Goal: Transaction & Acquisition: Purchase product/service

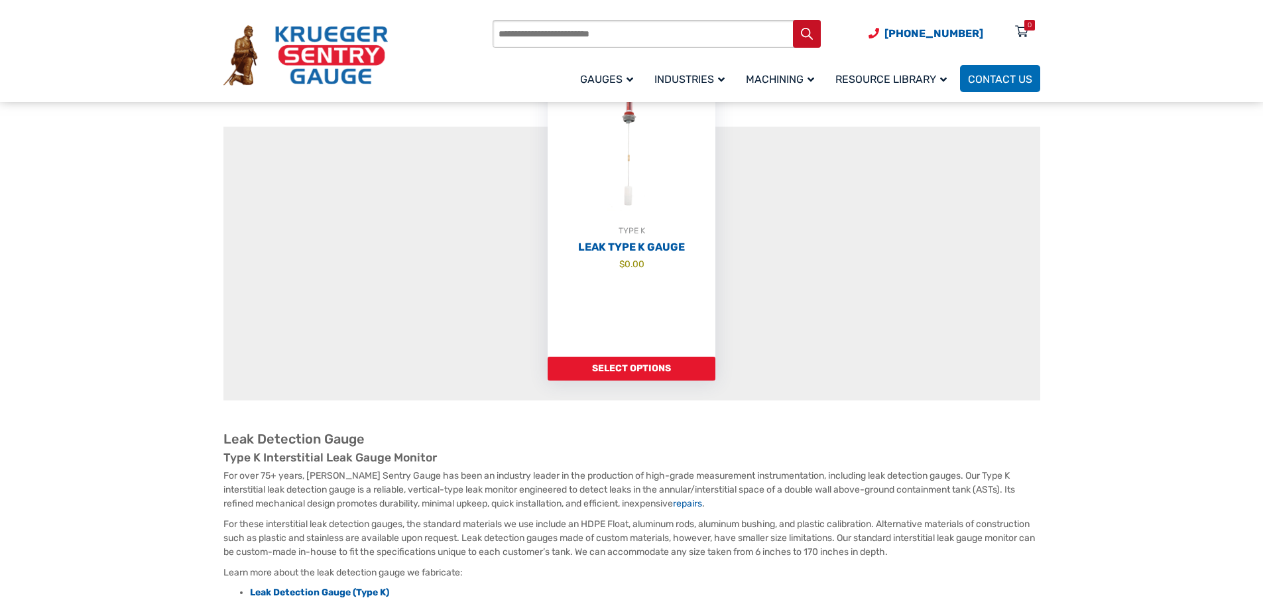
scroll to position [88, 0]
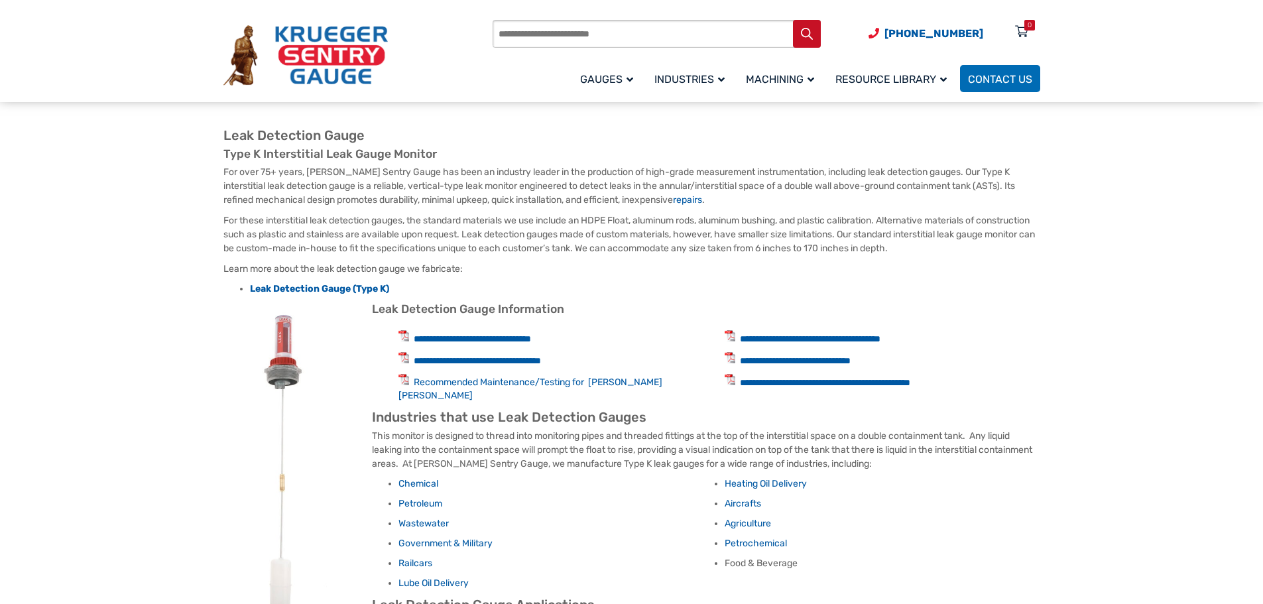
scroll to position [530, 0]
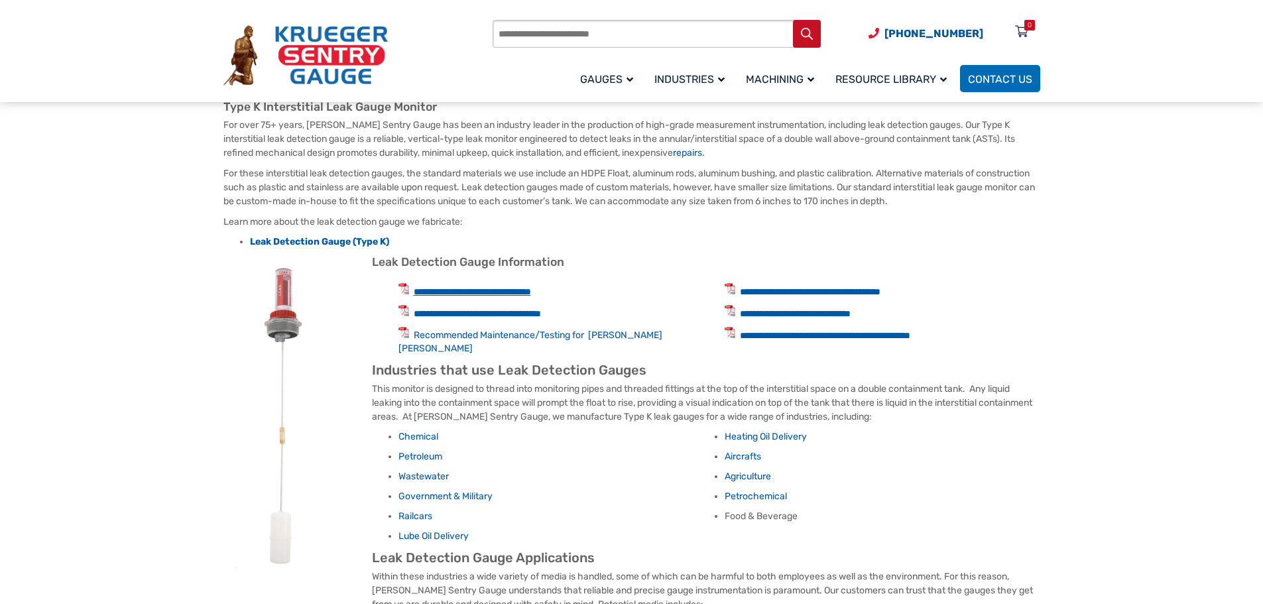
click at [482, 294] on link "**********" at bounding box center [472, 291] width 117 height 9
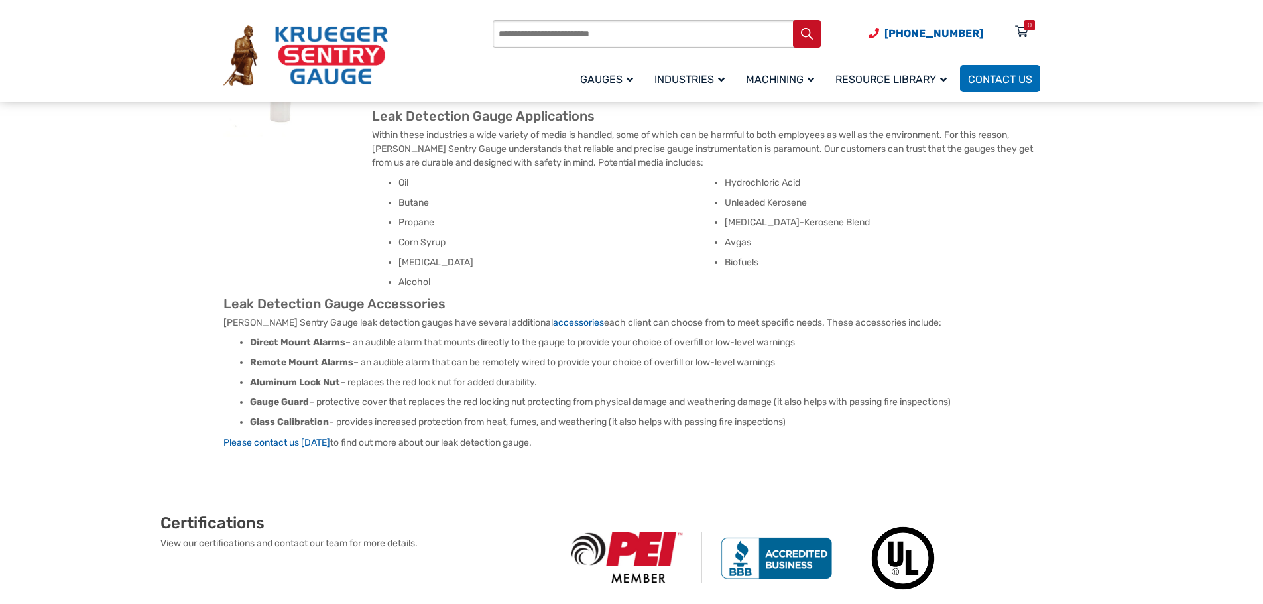
scroll to position [972, 0]
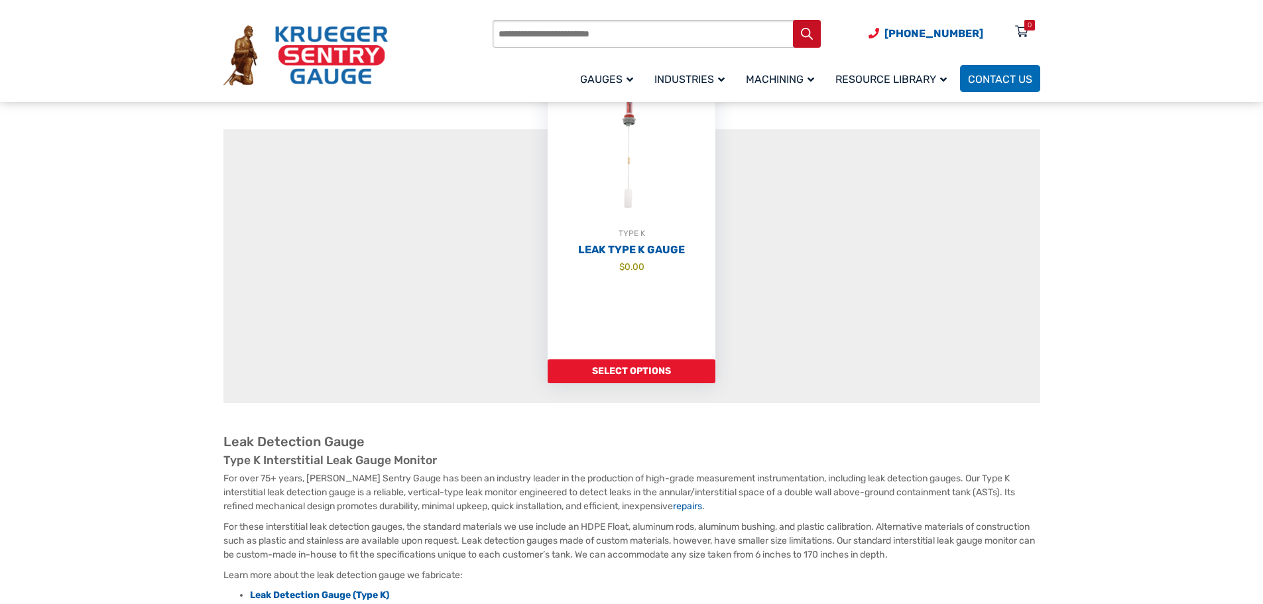
scroll to position [0, 0]
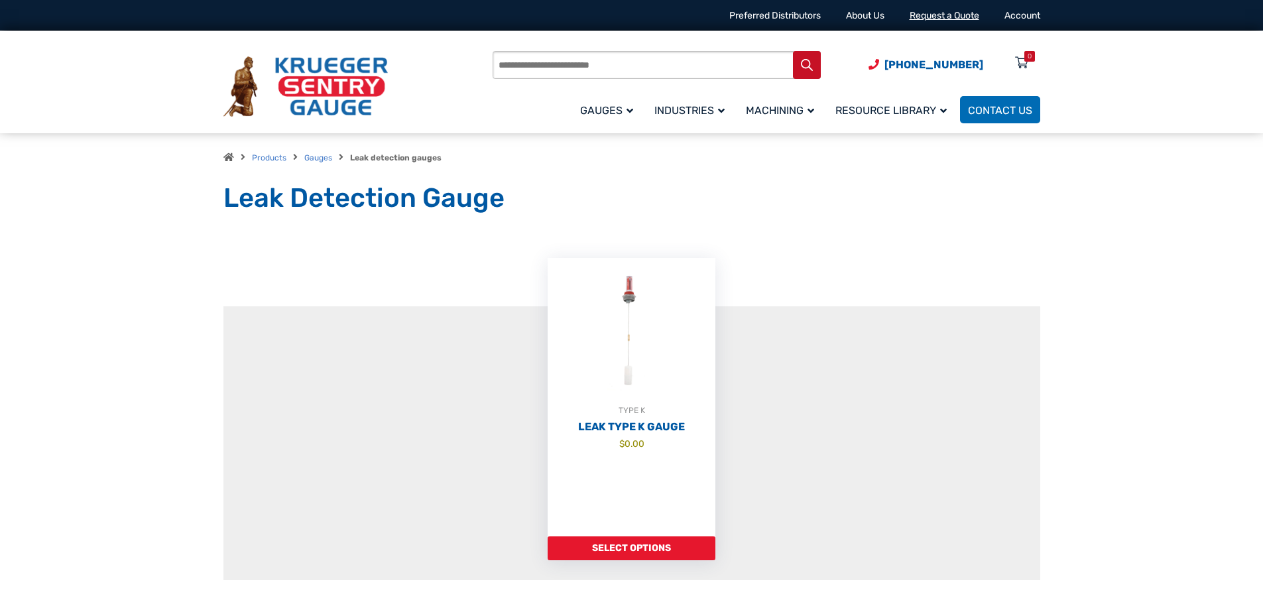
click at [940, 16] on link "Request a Quote" at bounding box center [944, 15] width 70 height 11
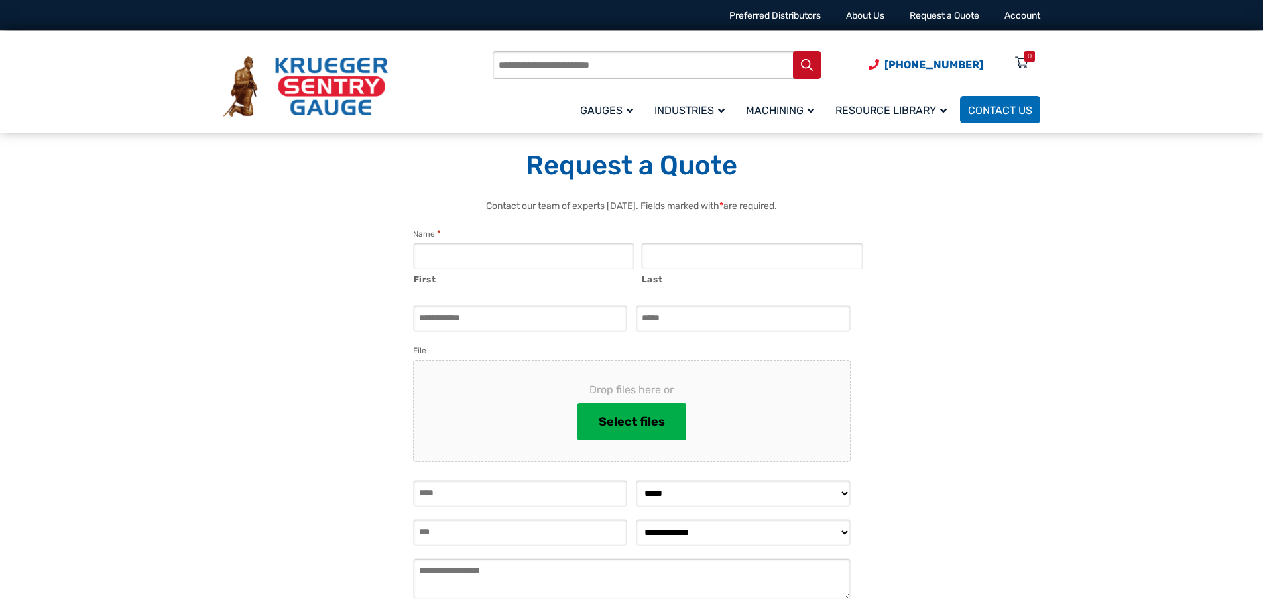
select select "**********"
click at [244, 291] on div "**********" at bounding box center [631, 433] width 816 height 468
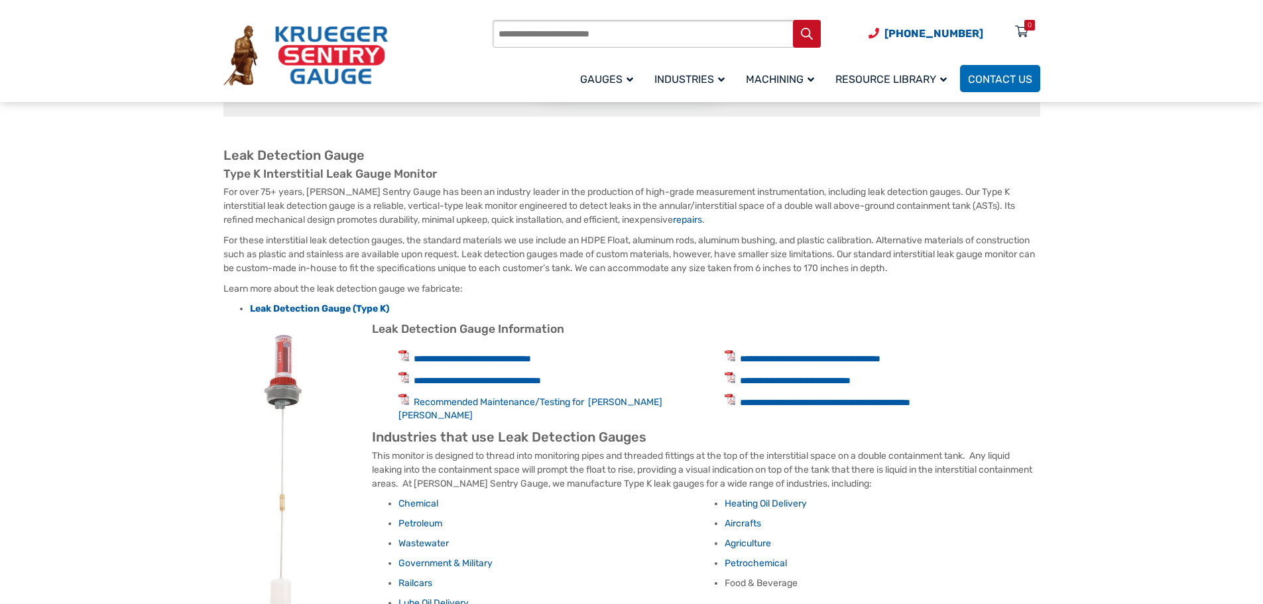
scroll to position [442, 0]
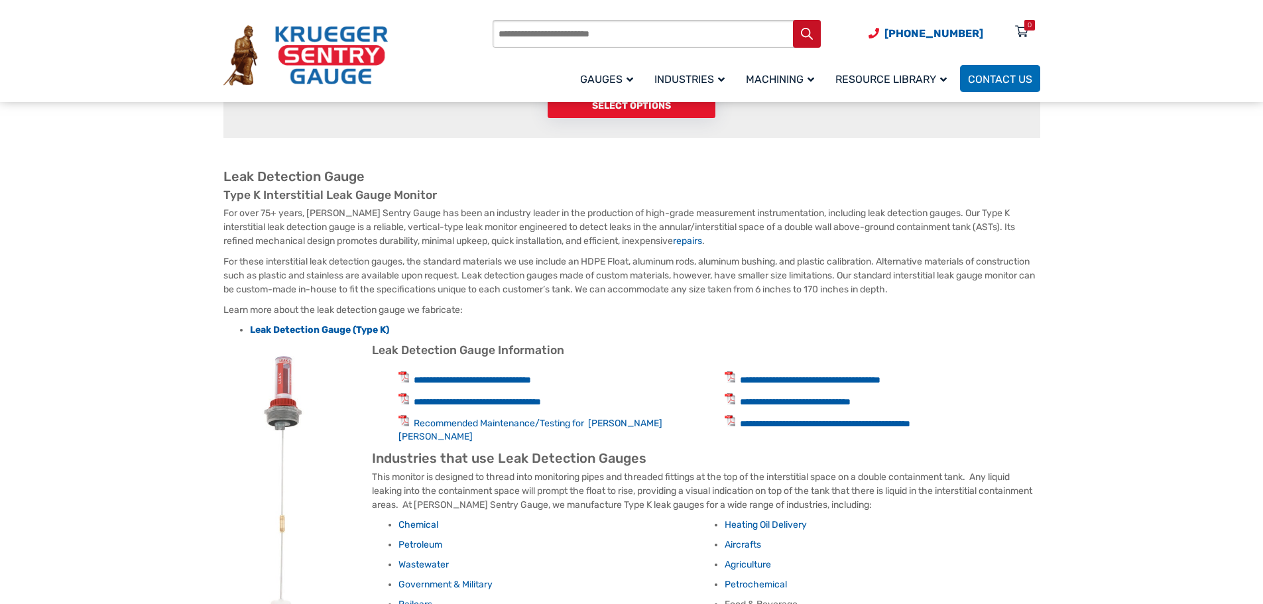
click at [111, 189] on section "**********" at bounding box center [631, 373] width 1263 height 1266
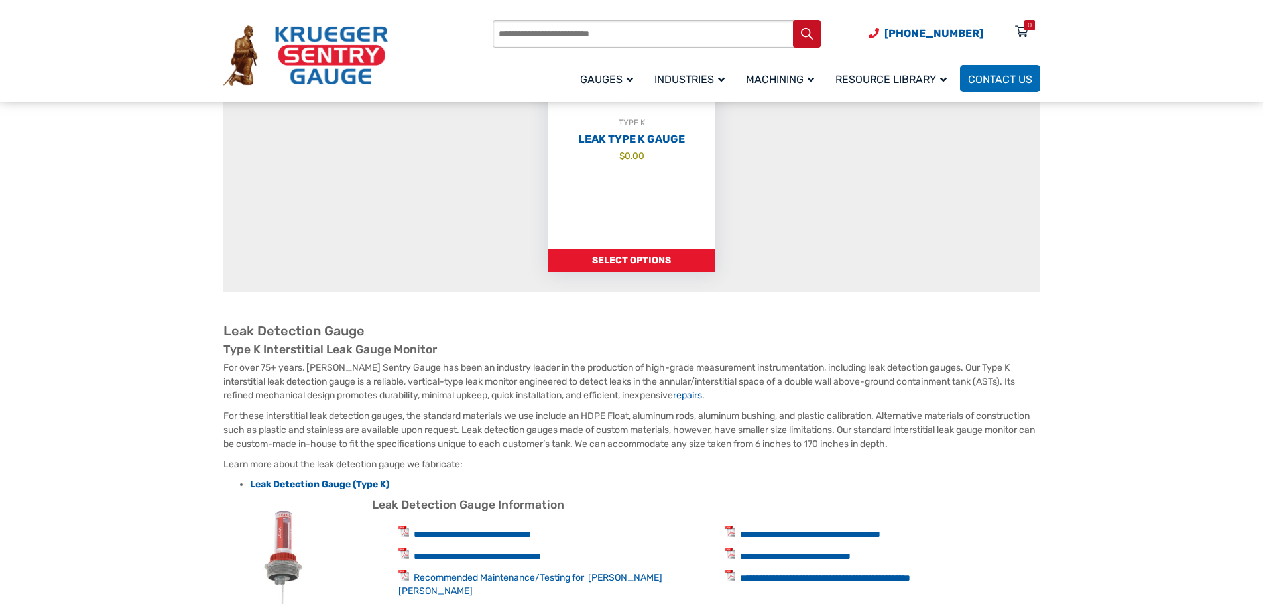
scroll to position [88, 0]
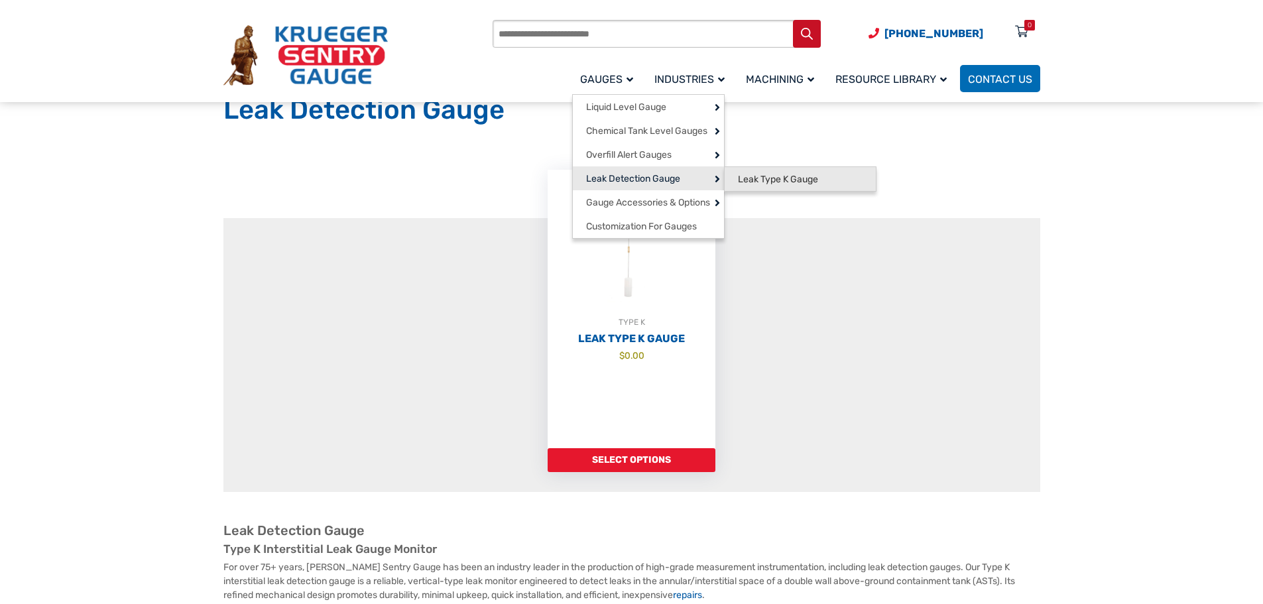
click at [808, 184] on span "Leak Type K Gauge" at bounding box center [778, 180] width 80 height 12
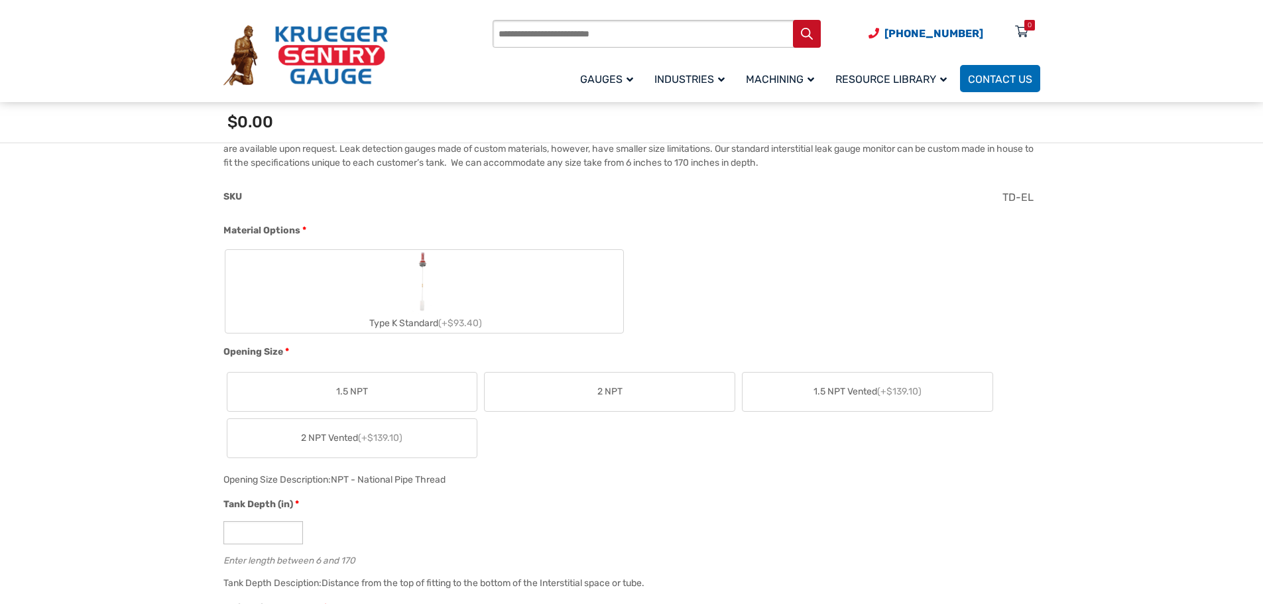
scroll to position [460, 0]
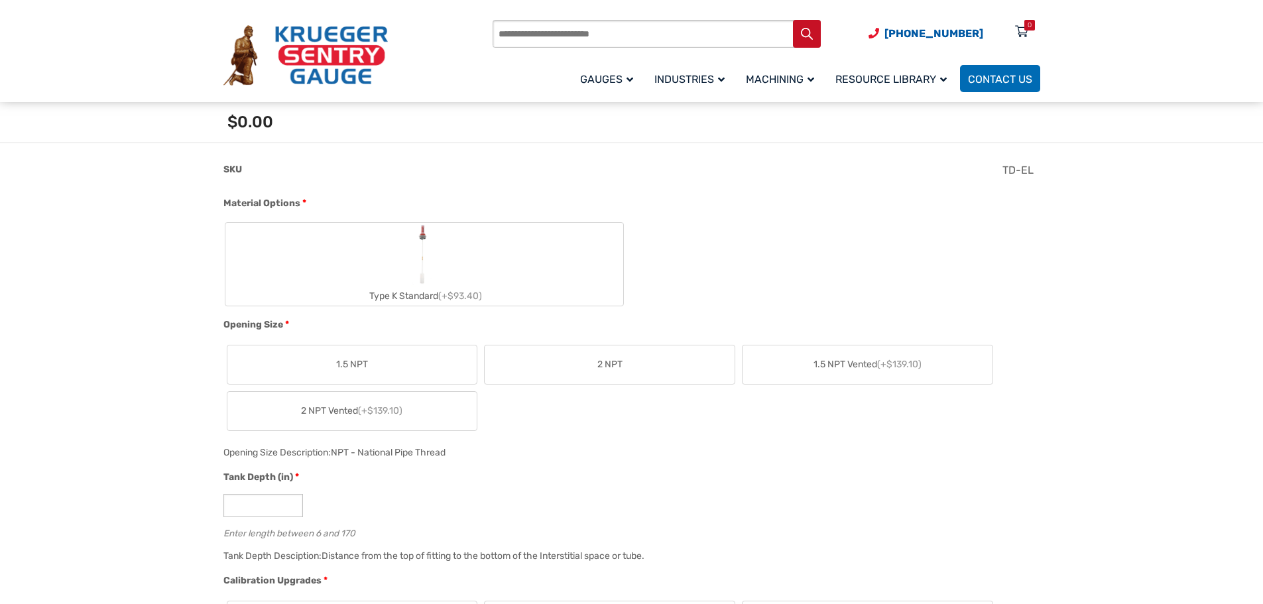
click at [616, 357] on label "2 NPT" at bounding box center [609, 364] width 250 height 38
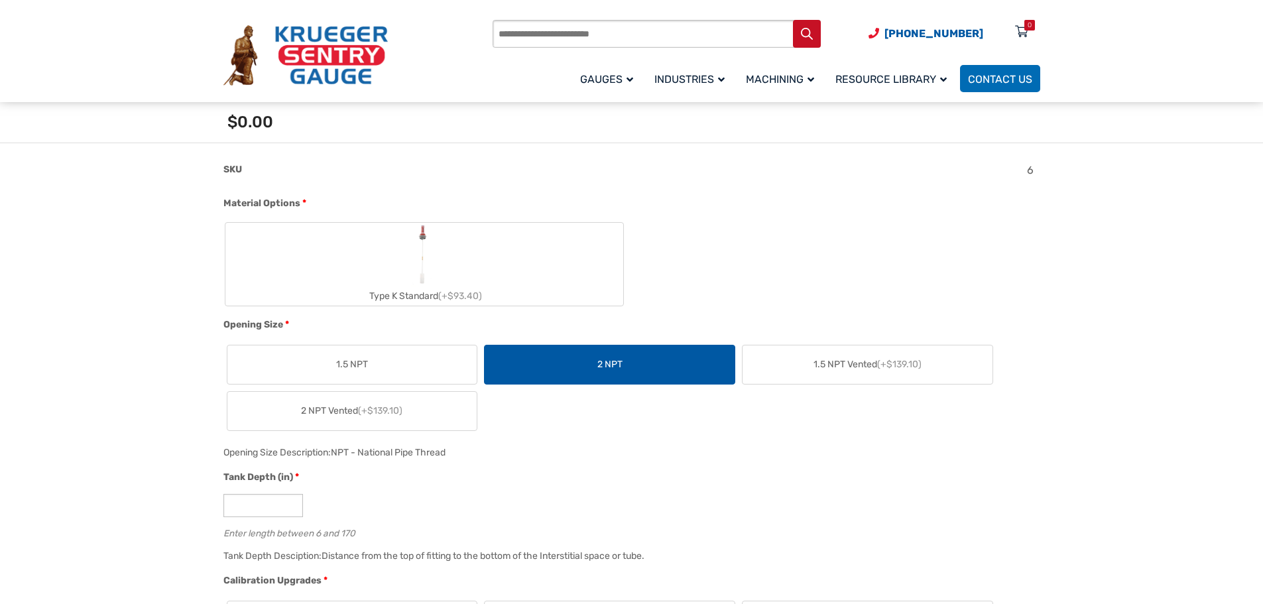
click at [380, 263] on label "Type K Standard (+$93.40)" at bounding box center [424, 264] width 398 height 83
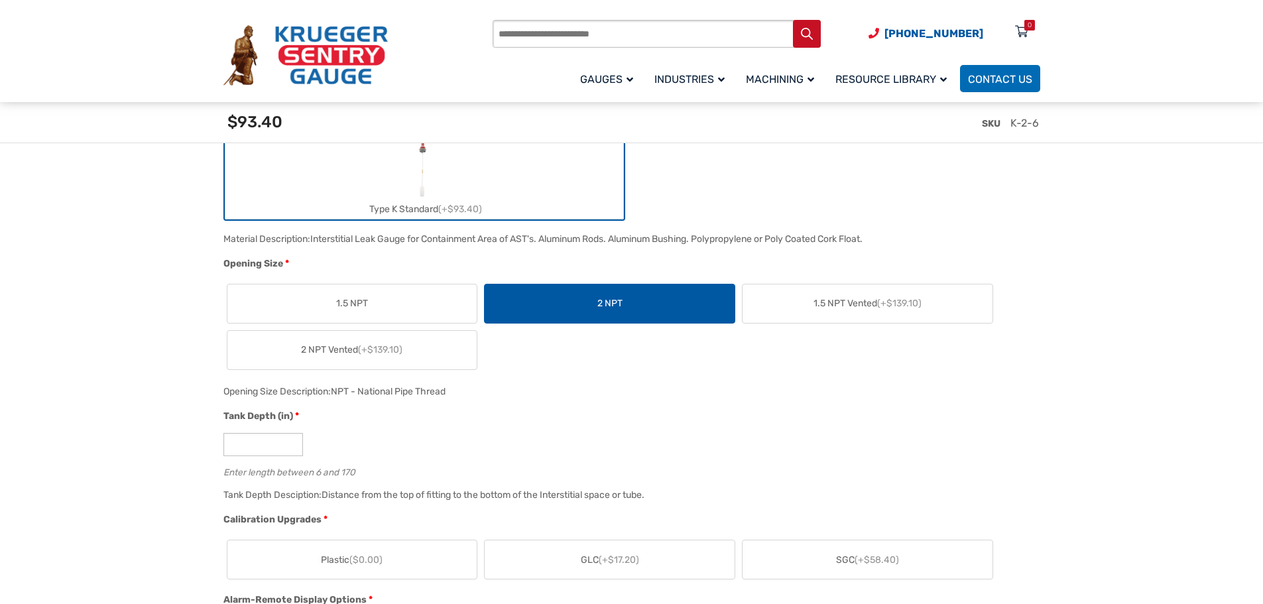
scroll to position [636, 0]
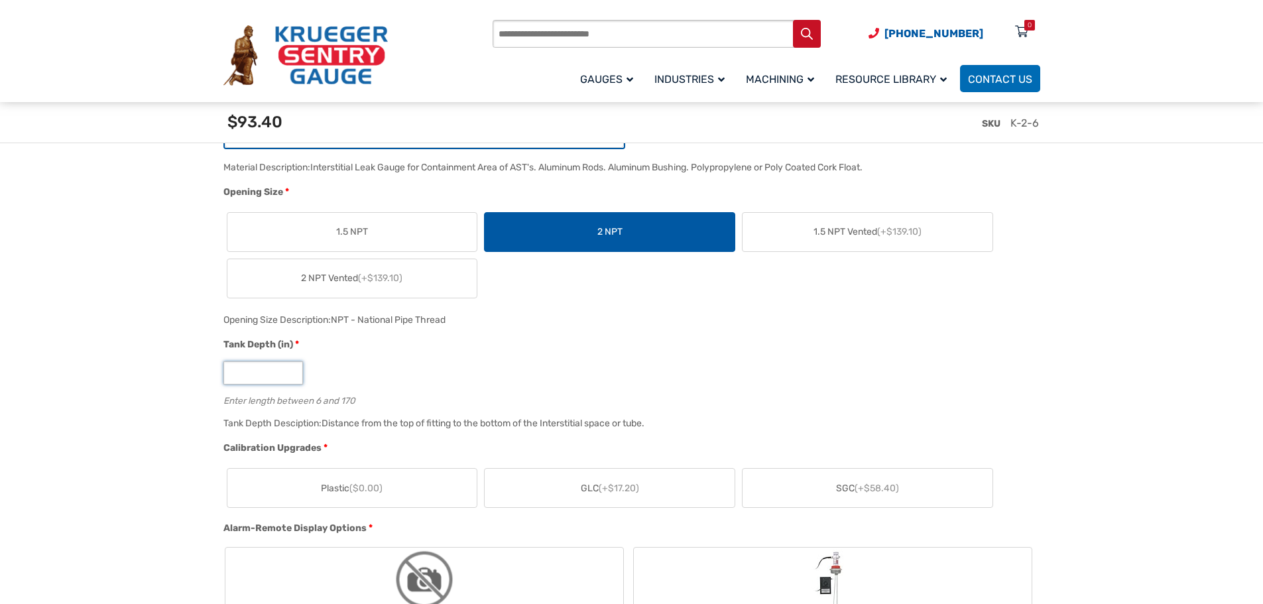
click at [267, 372] on input "*" at bounding box center [263, 372] width 80 height 23
drag, startPoint x: 243, startPoint y: 374, endPoint x: 215, endPoint y: 376, distance: 28.5
click at [549, 402] on div "Enter length between 6 and 170" at bounding box center [628, 398] width 810 height 13
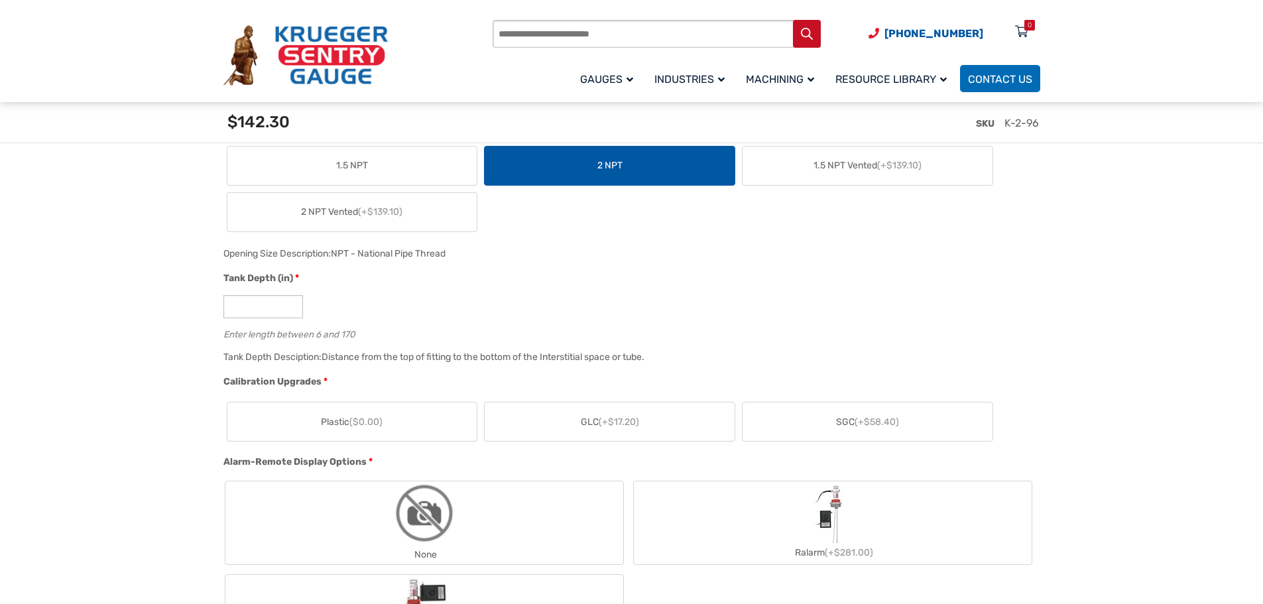
scroll to position [725, 0]
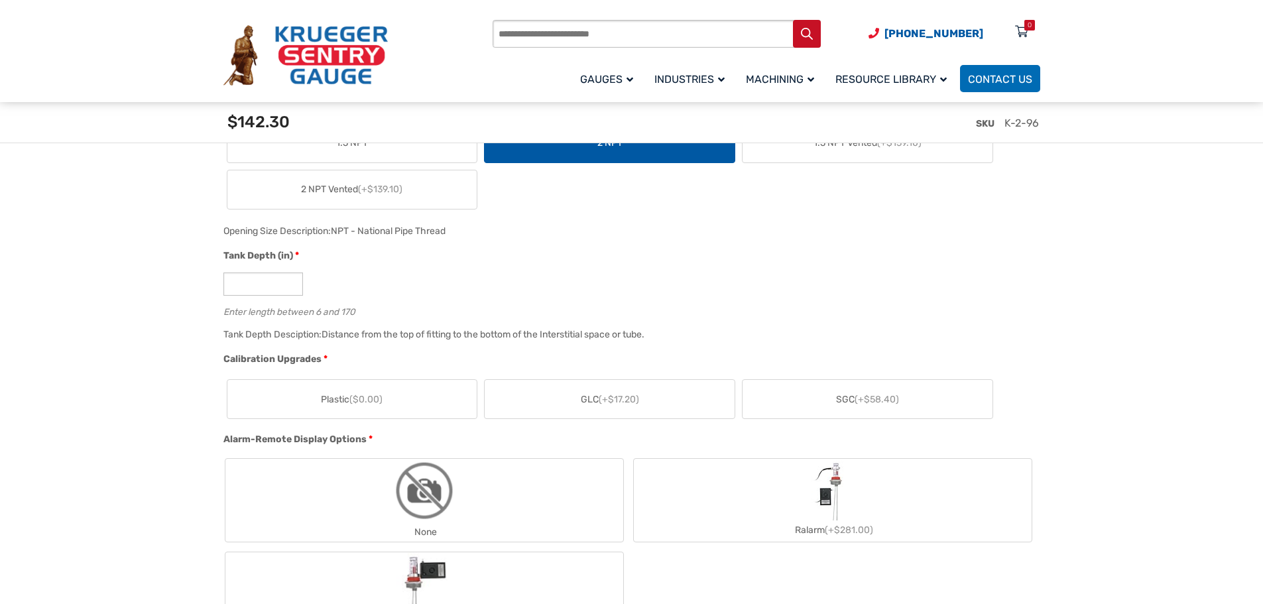
click at [625, 350] on div "Tank Depth Desciption: Distance from the top of fitting to the bottom of the In…" at bounding box center [628, 339] width 816 height 26
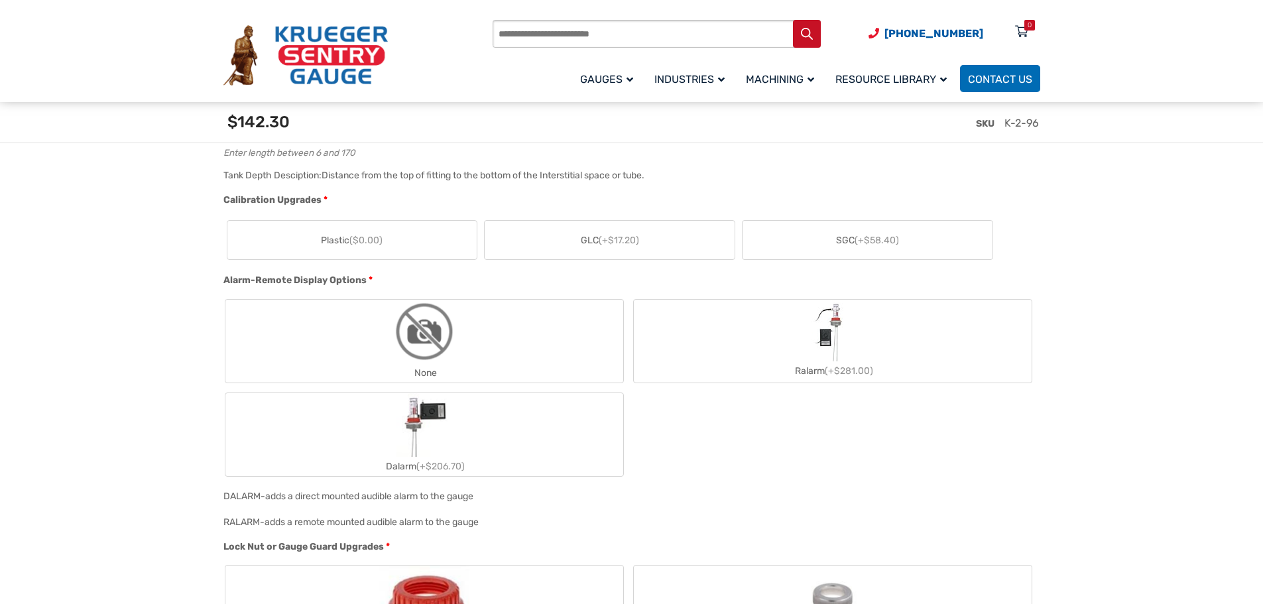
scroll to position [901, 0]
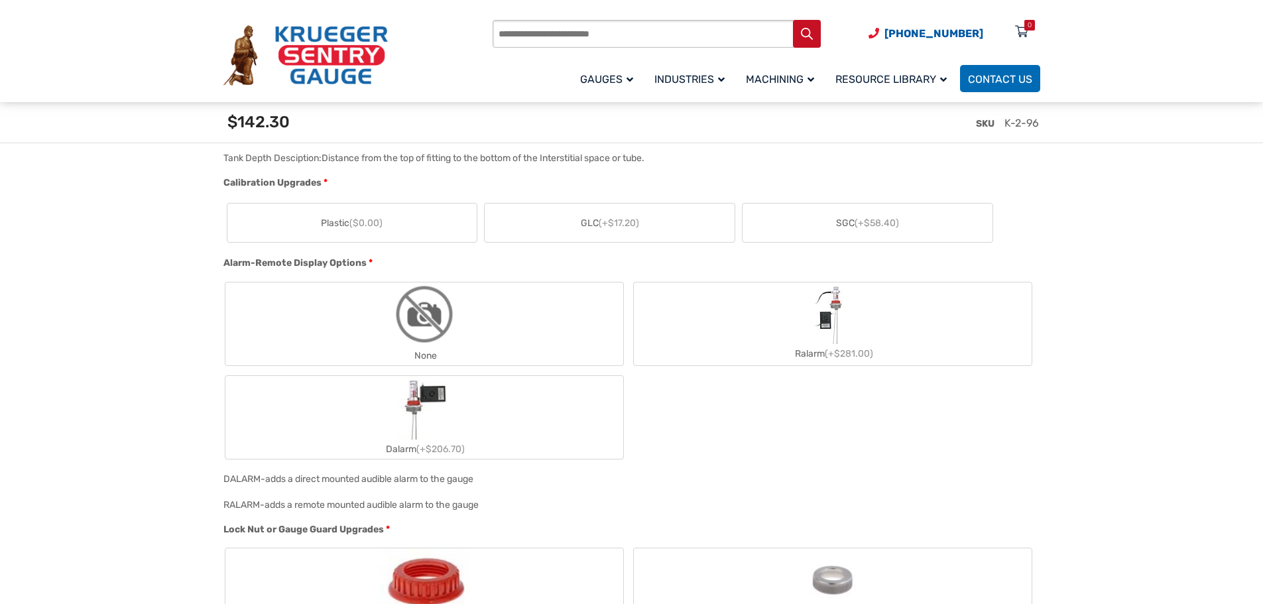
click at [799, 333] on label "Ralarm (+$281.00)" at bounding box center [833, 323] width 398 height 79
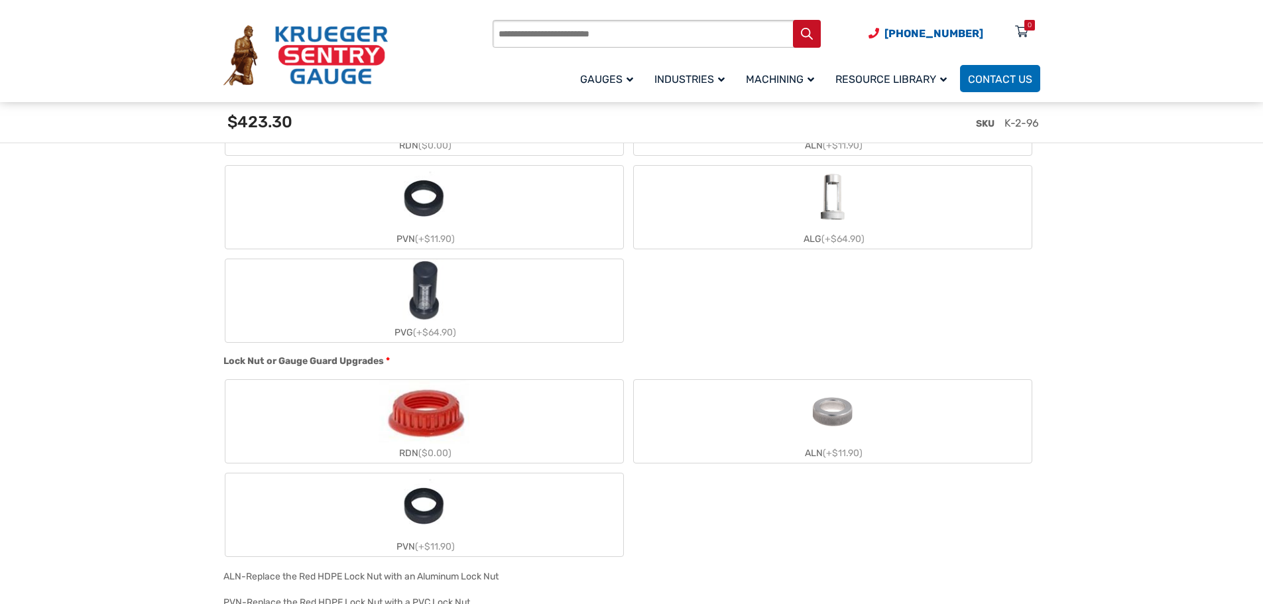
scroll to position [1432, 0]
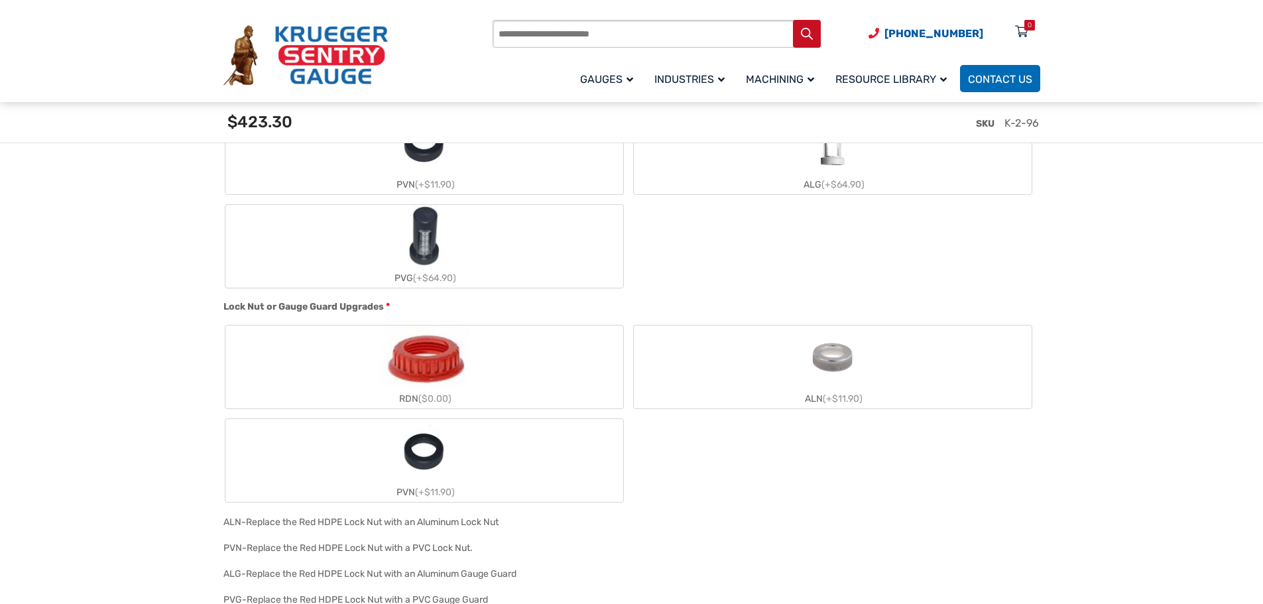
click at [435, 371] on img "RDN" at bounding box center [423, 357] width 90 height 64
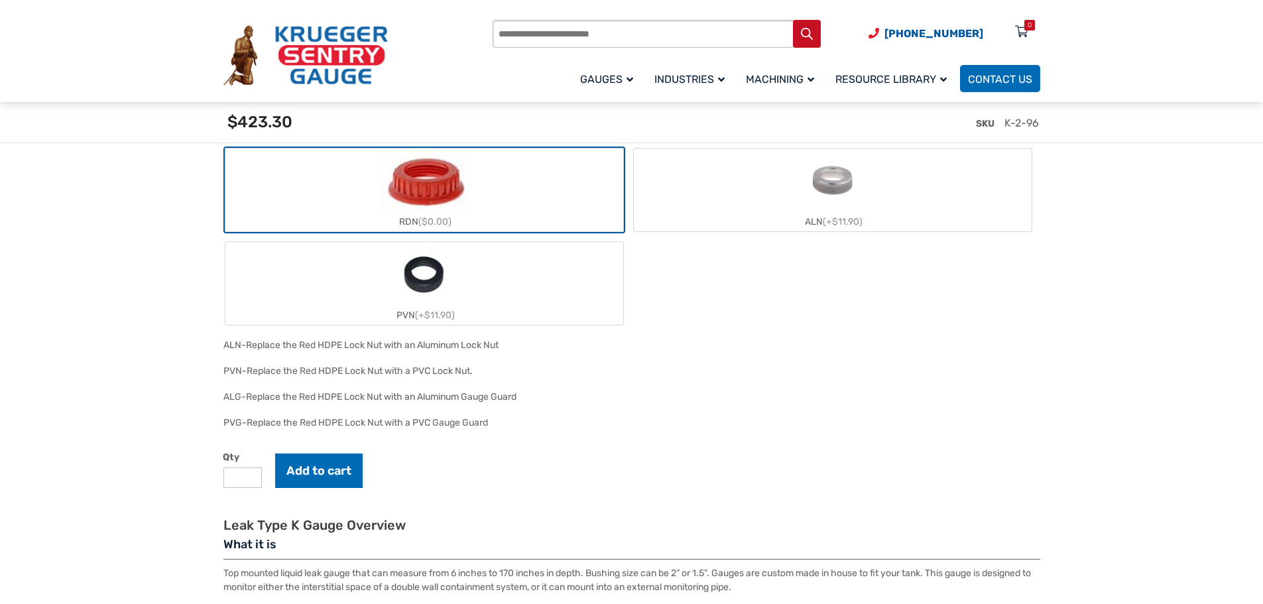
scroll to position [1520, 0]
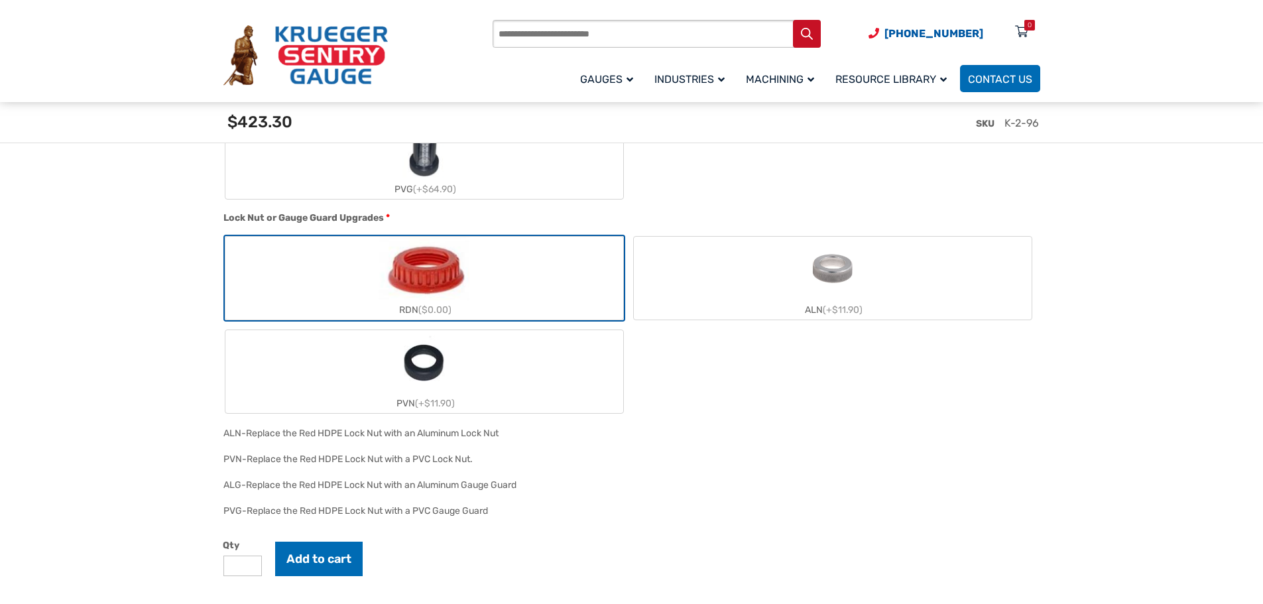
click at [439, 240] on img "RDN" at bounding box center [423, 269] width 90 height 64
click at [441, 272] on img "RDN" at bounding box center [423, 269] width 90 height 64
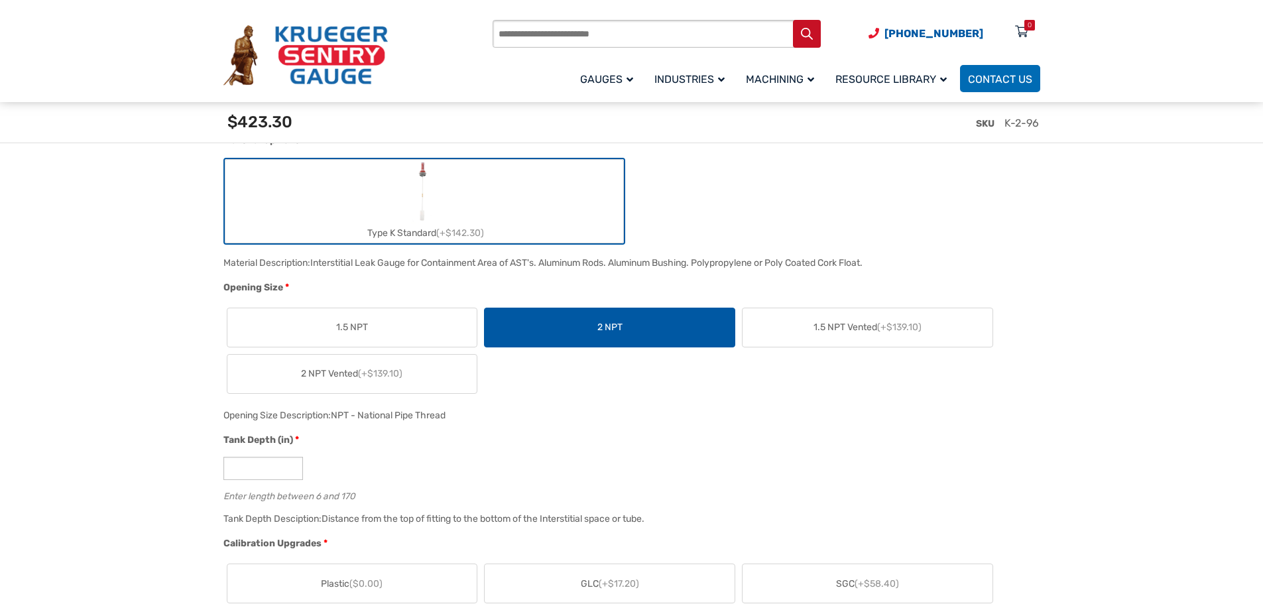
scroll to position [636, 0]
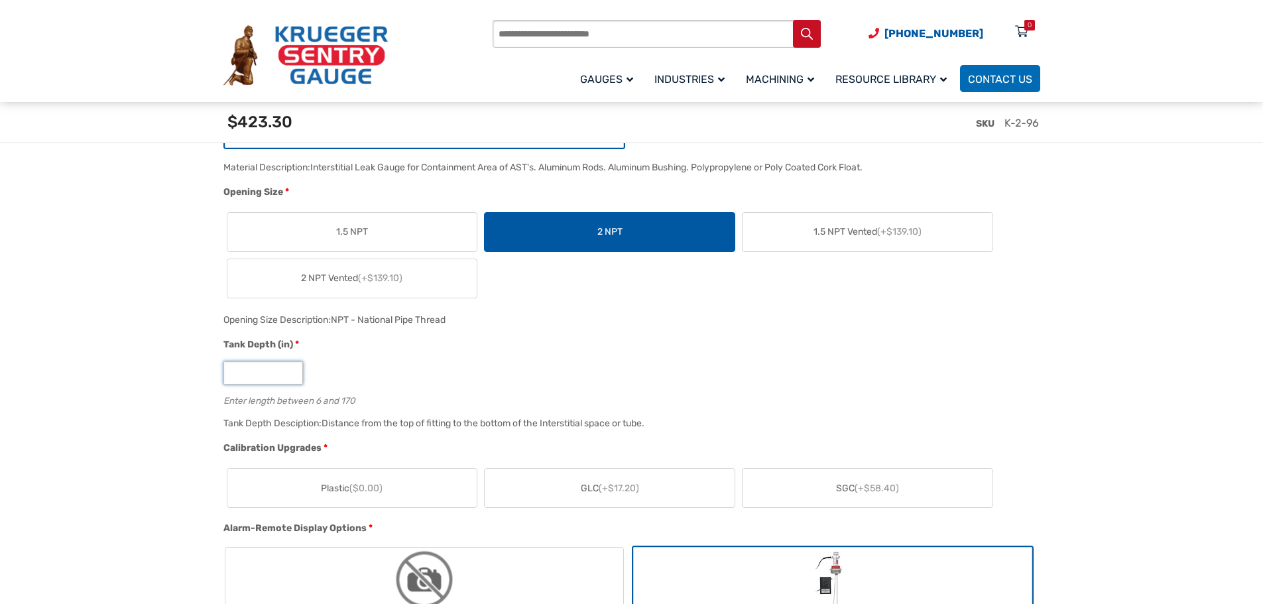
drag, startPoint x: 264, startPoint y: 372, endPoint x: 202, endPoint y: 374, distance: 61.7
drag, startPoint x: 252, startPoint y: 372, endPoint x: 207, endPoint y: 369, distance: 45.1
type input "**"
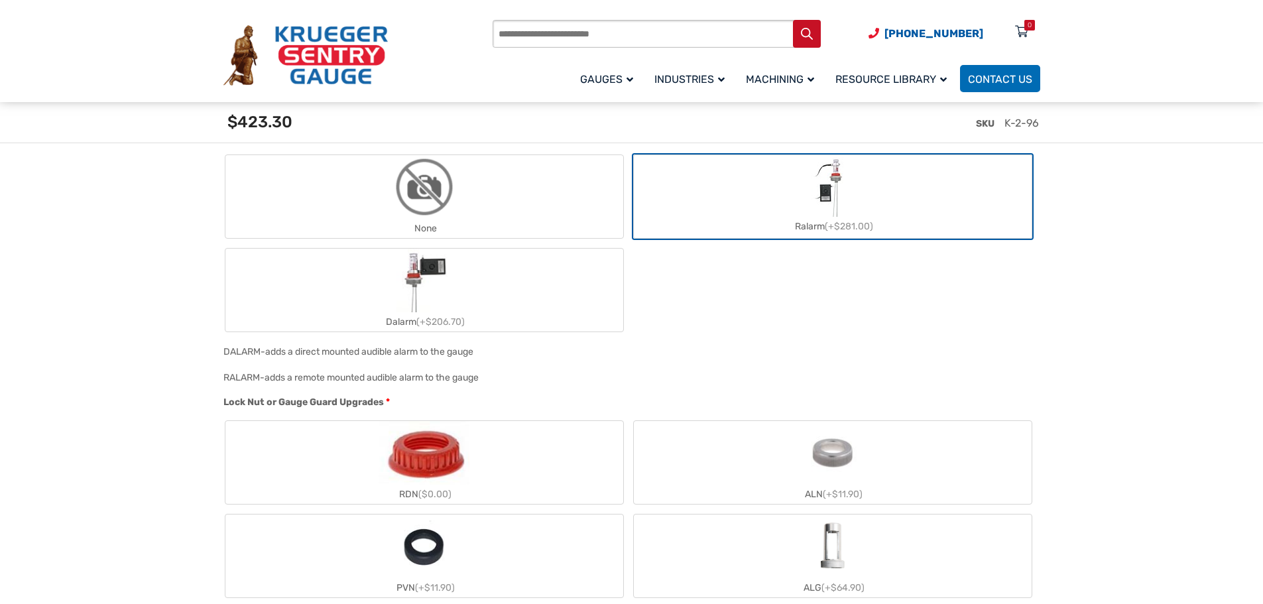
scroll to position [1166, 0]
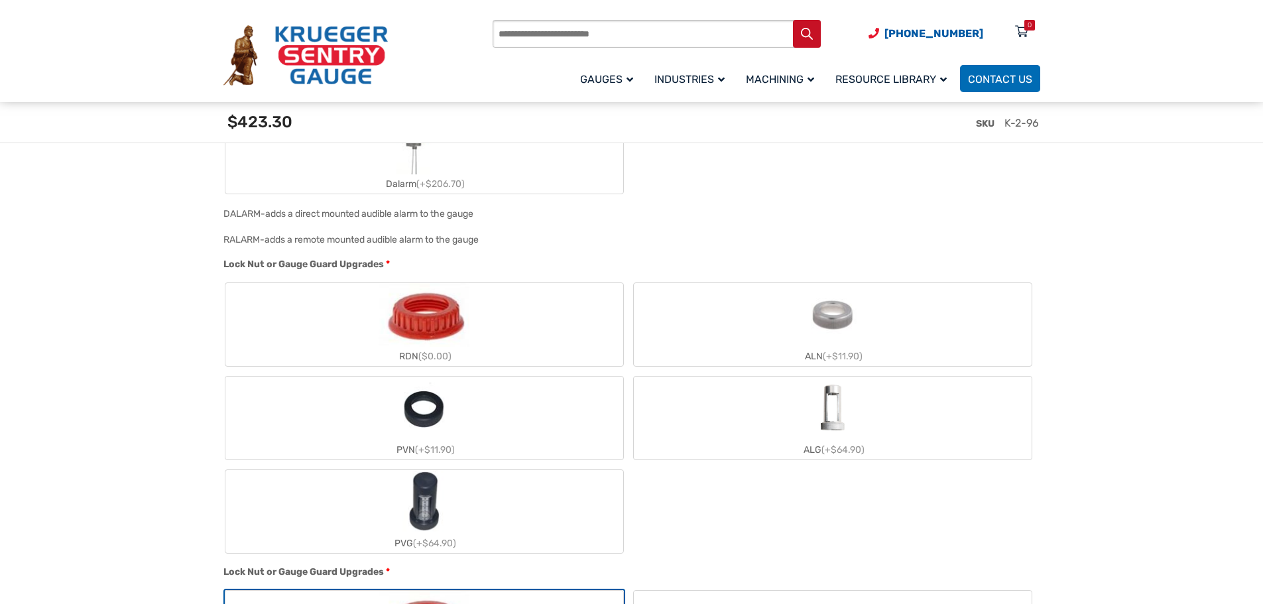
click at [807, 342] on img "ALN" at bounding box center [833, 315] width 64 height 64
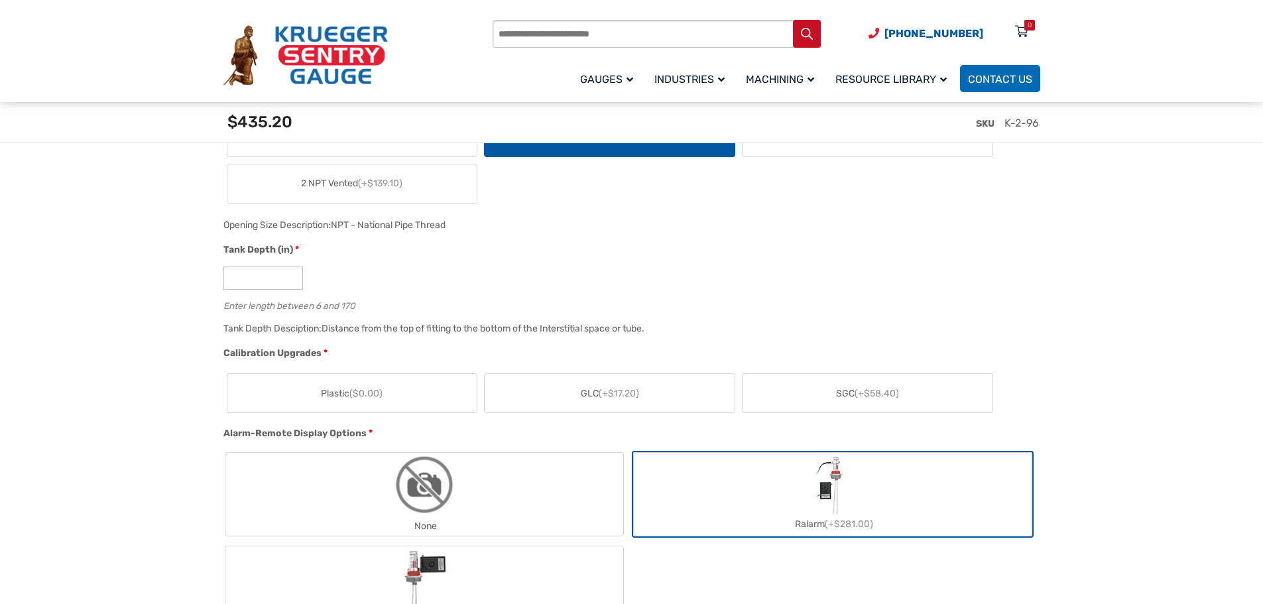
scroll to position [725, 0]
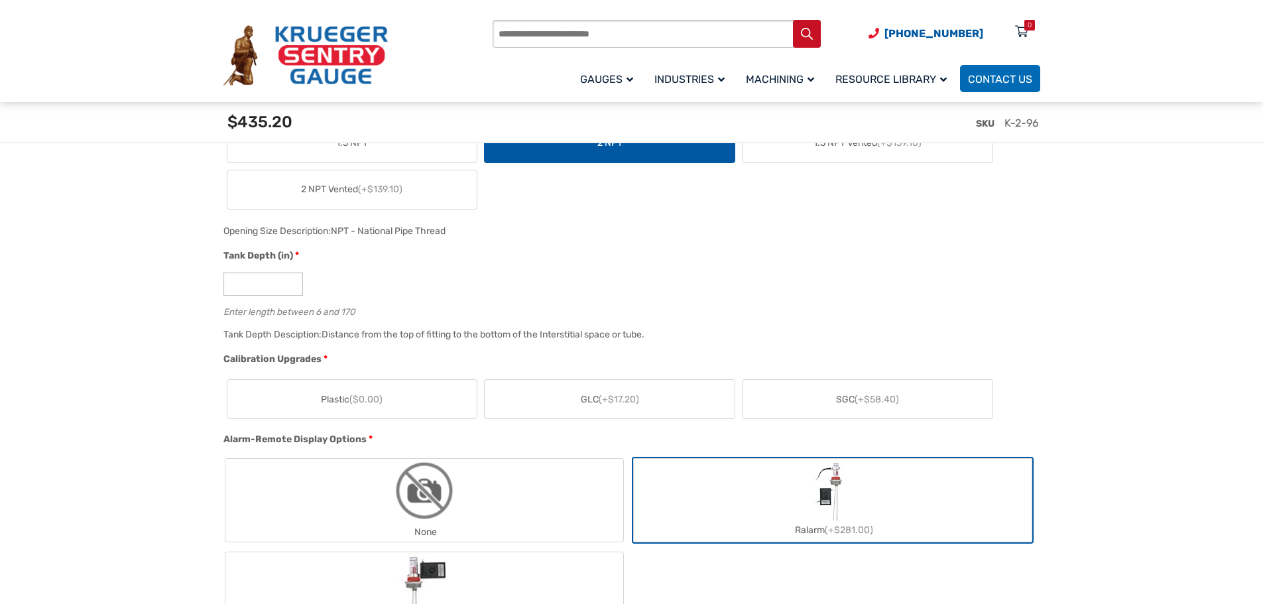
click at [625, 404] on span "(+$17.20)" at bounding box center [618, 399] width 40 height 11
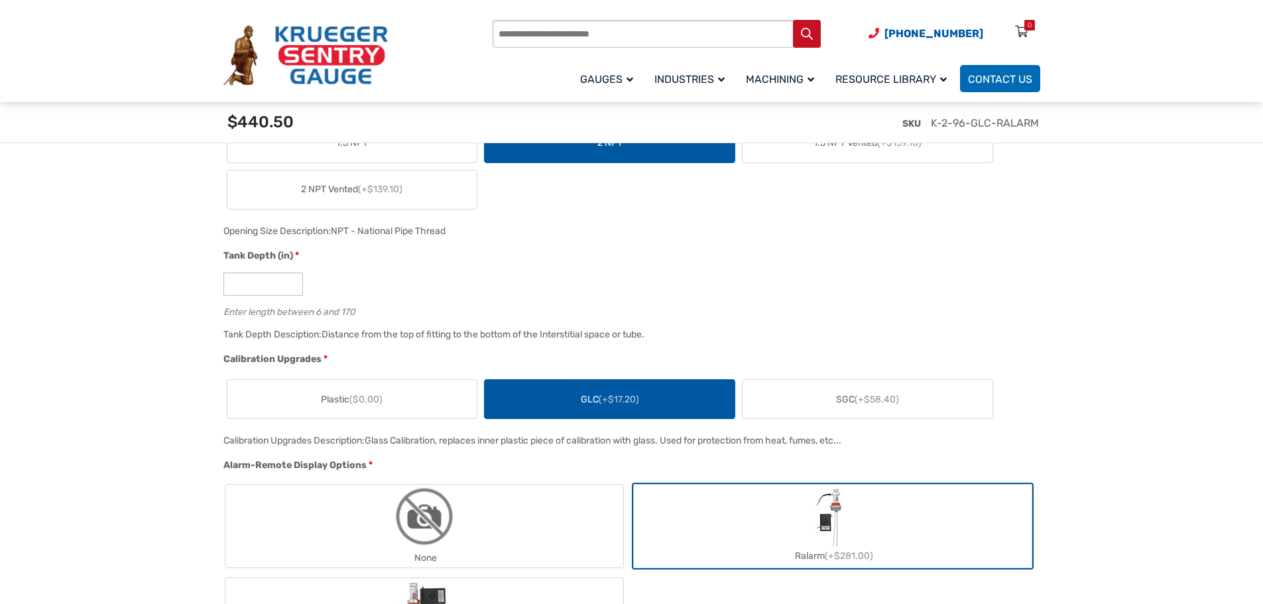
click at [807, 398] on label "SGC (+$58.40)" at bounding box center [867, 399] width 250 height 38
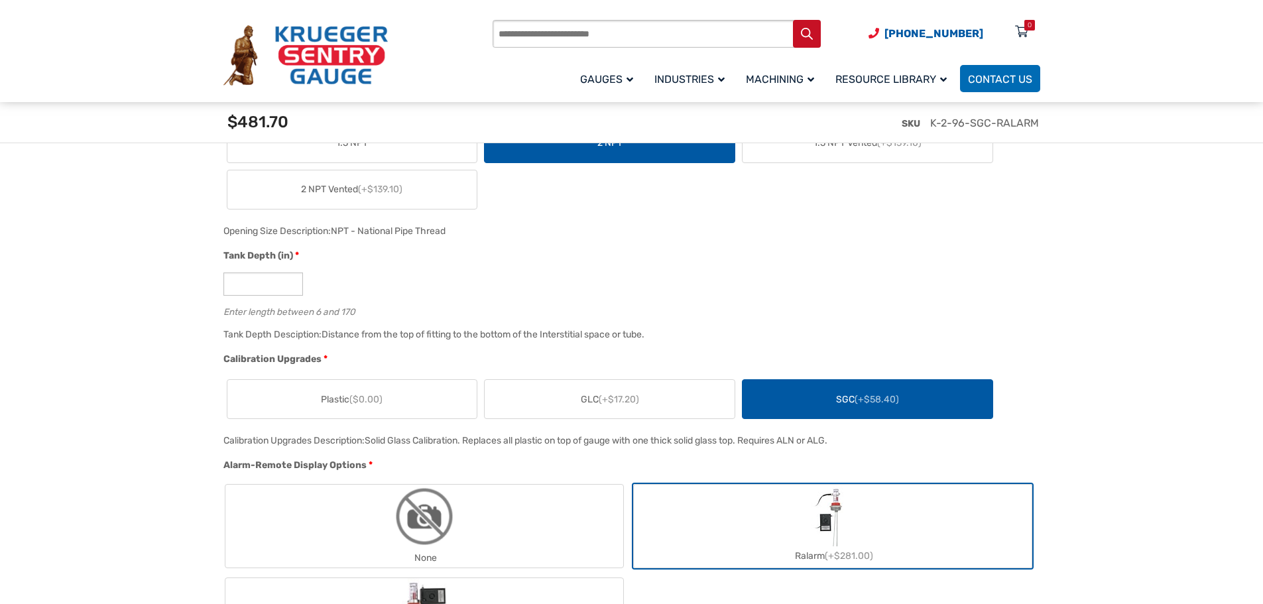
click at [638, 402] on span "(+$17.20)" at bounding box center [618, 399] width 40 height 11
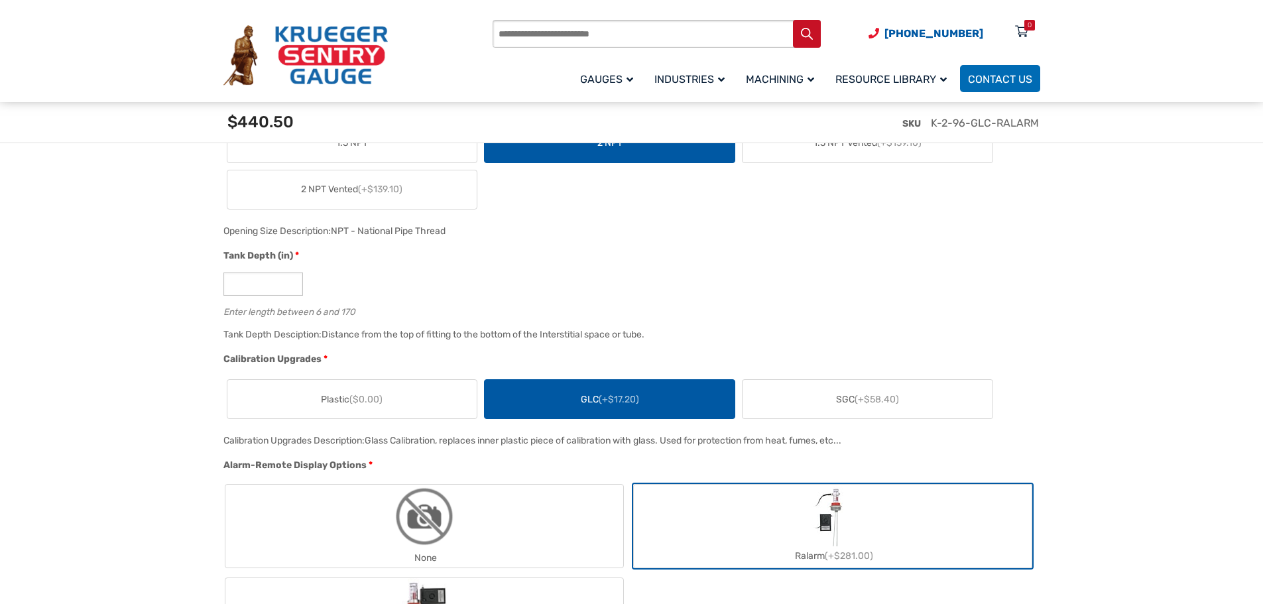
click at [404, 392] on label "Plastic ($0.00)" at bounding box center [352, 399] width 250 height 38
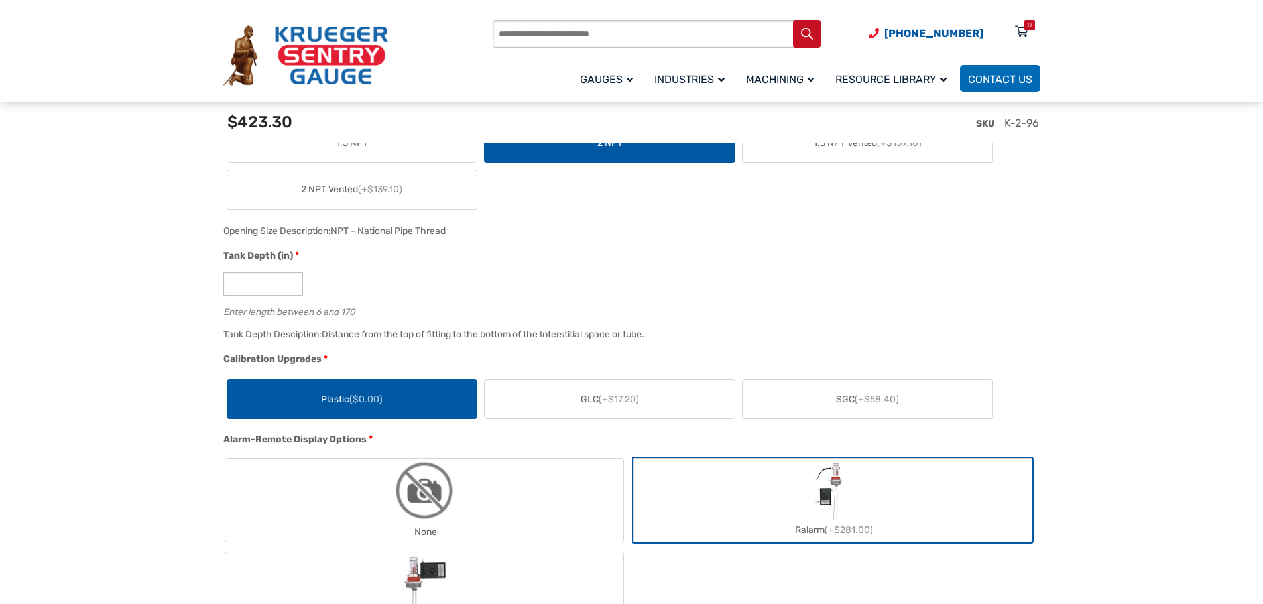
click at [598, 400] on span "GLC (+$17.20)" at bounding box center [610, 399] width 58 height 14
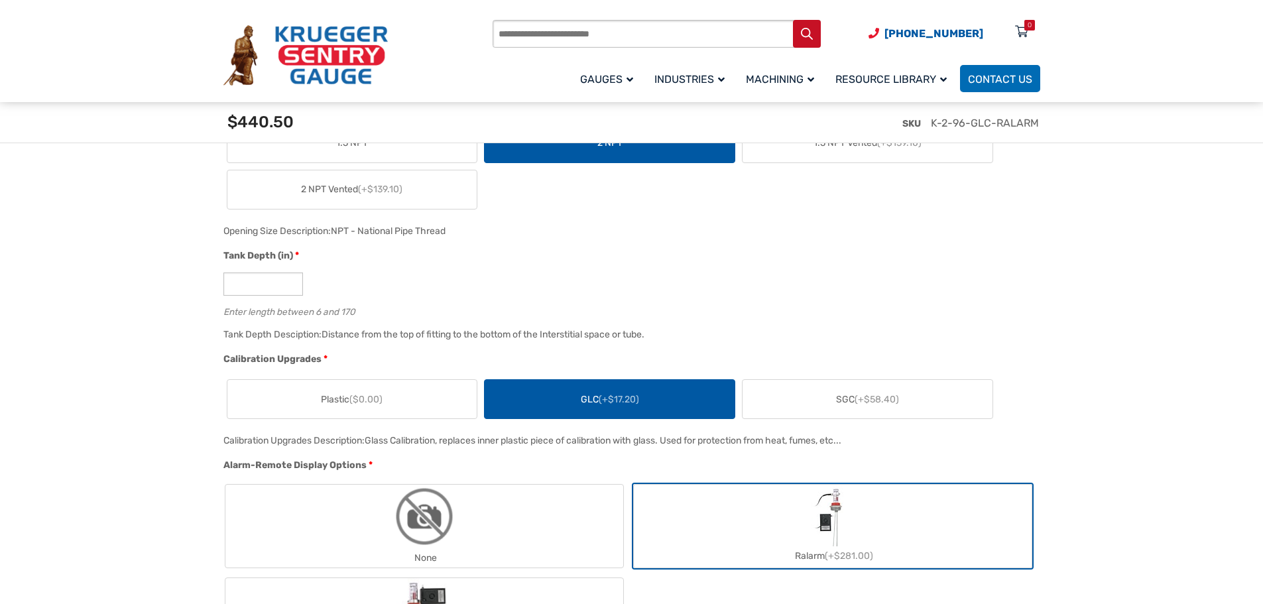
click at [831, 398] on label "SGC (+$58.40)" at bounding box center [867, 399] width 250 height 38
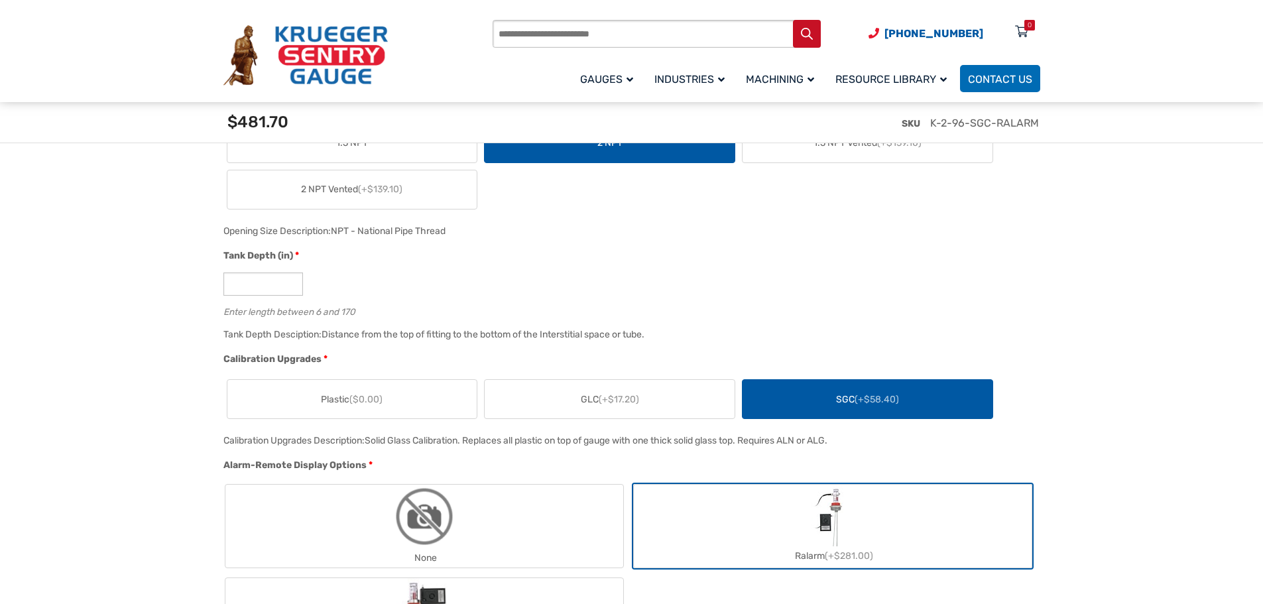
click at [624, 412] on label "GLC (+$17.20)" at bounding box center [609, 399] width 250 height 38
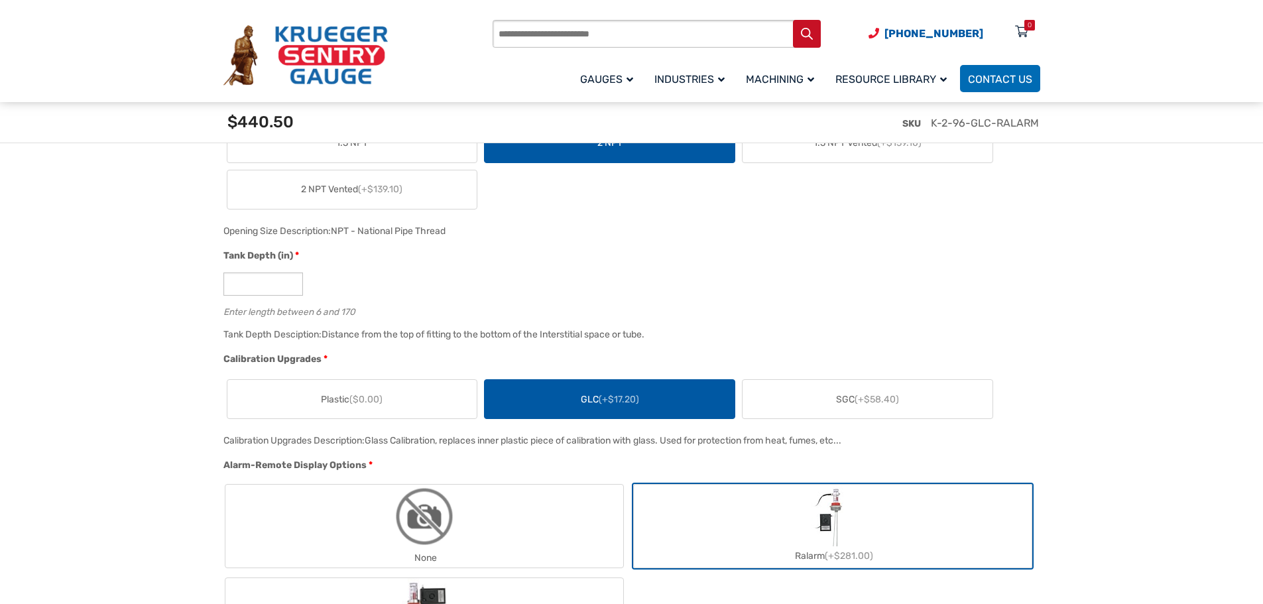
click at [844, 388] on label "SGC (+$58.40)" at bounding box center [867, 399] width 250 height 38
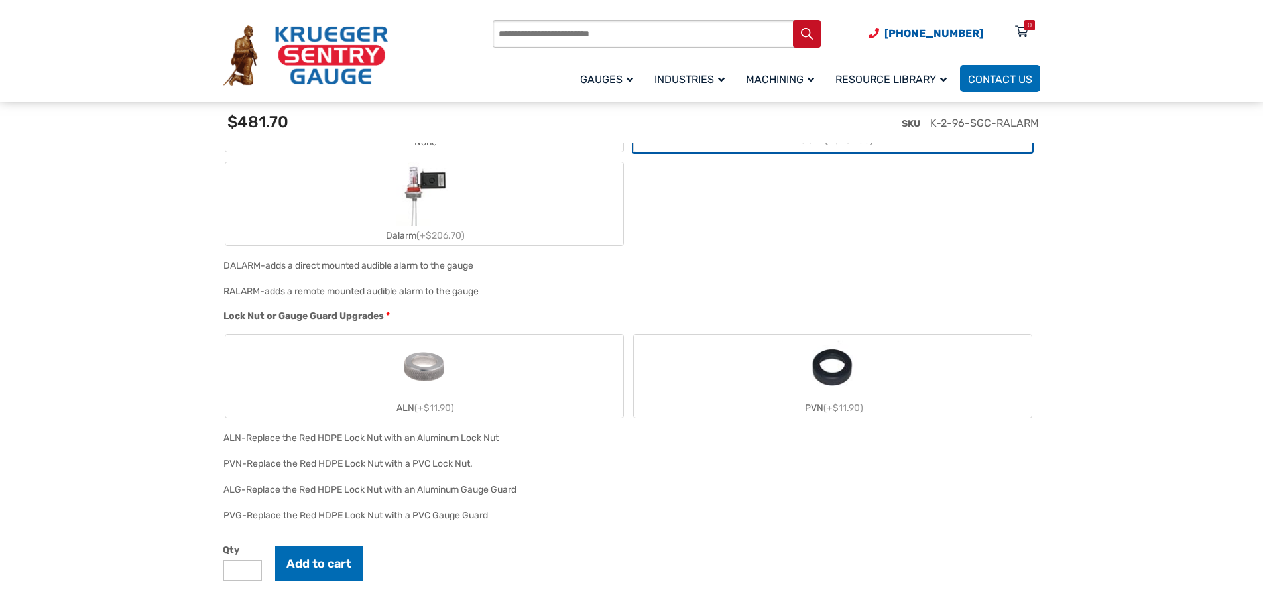
scroll to position [1166, 0]
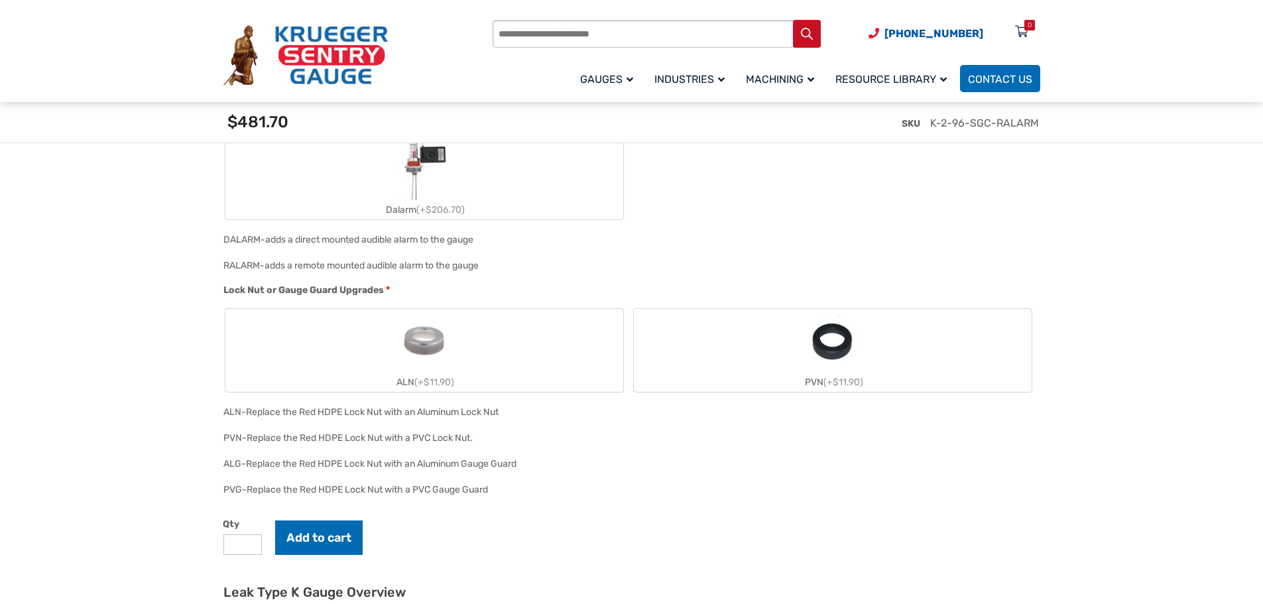
click at [477, 357] on label "ALN (+$11.90)" at bounding box center [424, 350] width 398 height 83
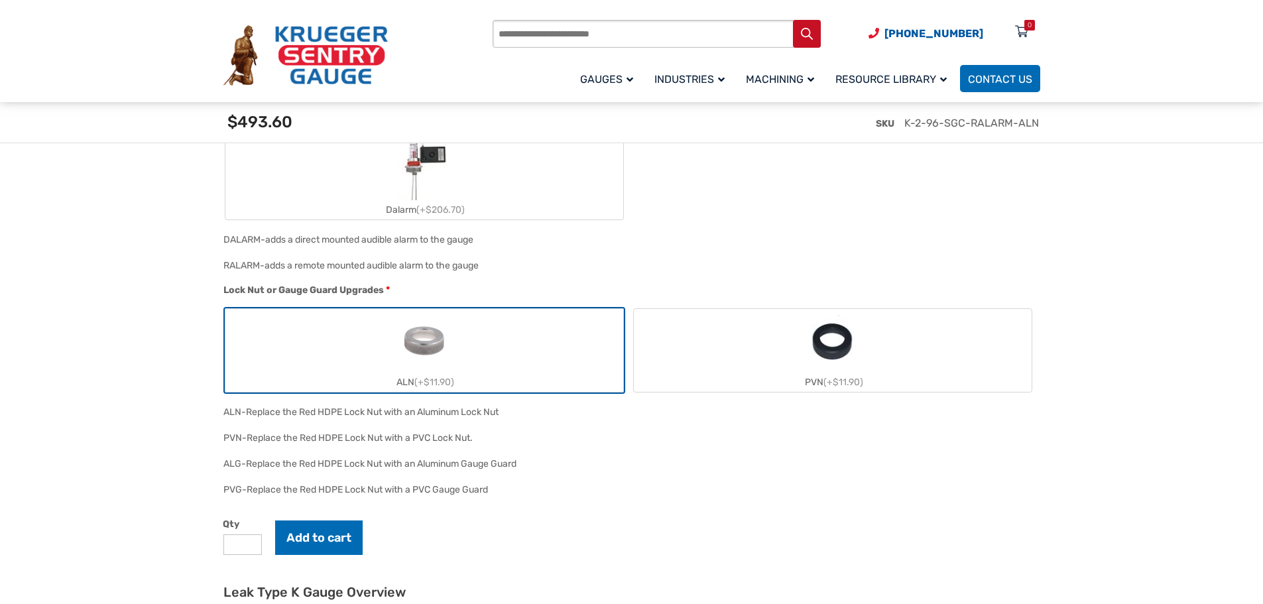
click at [1085, 384] on section "🔍 Leak Type K Gauge $ 0.00 Our Type K leak detection gauge is a reliable, verti…" at bounding box center [631, 153] width 1263 height 2050
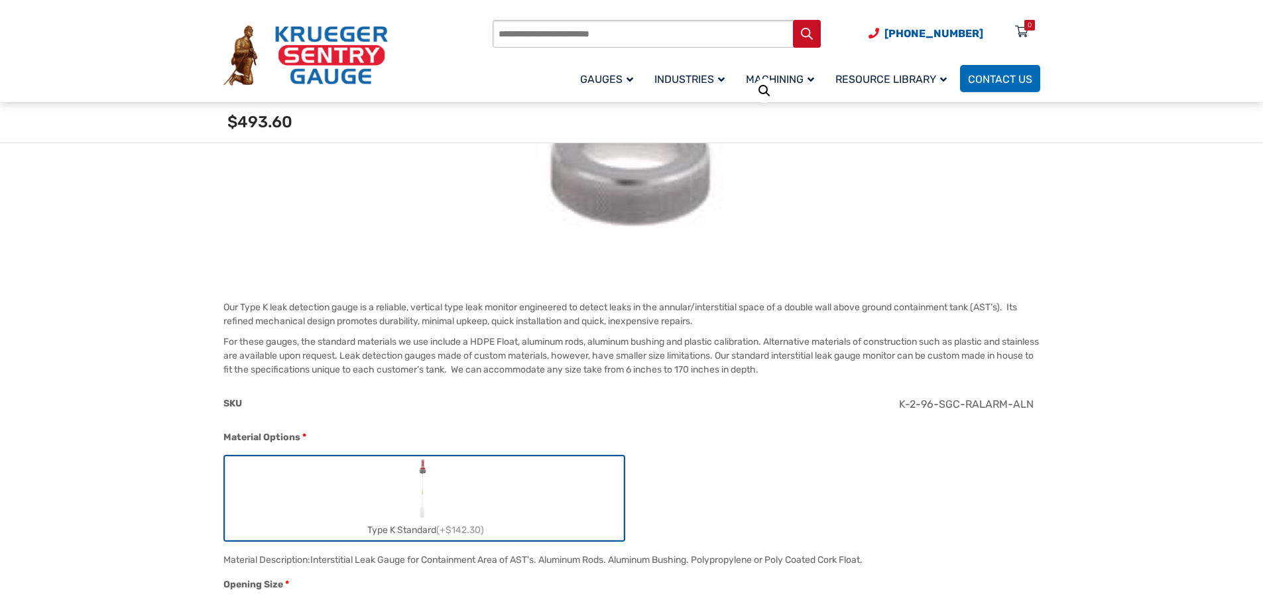
scroll to position [265, 0]
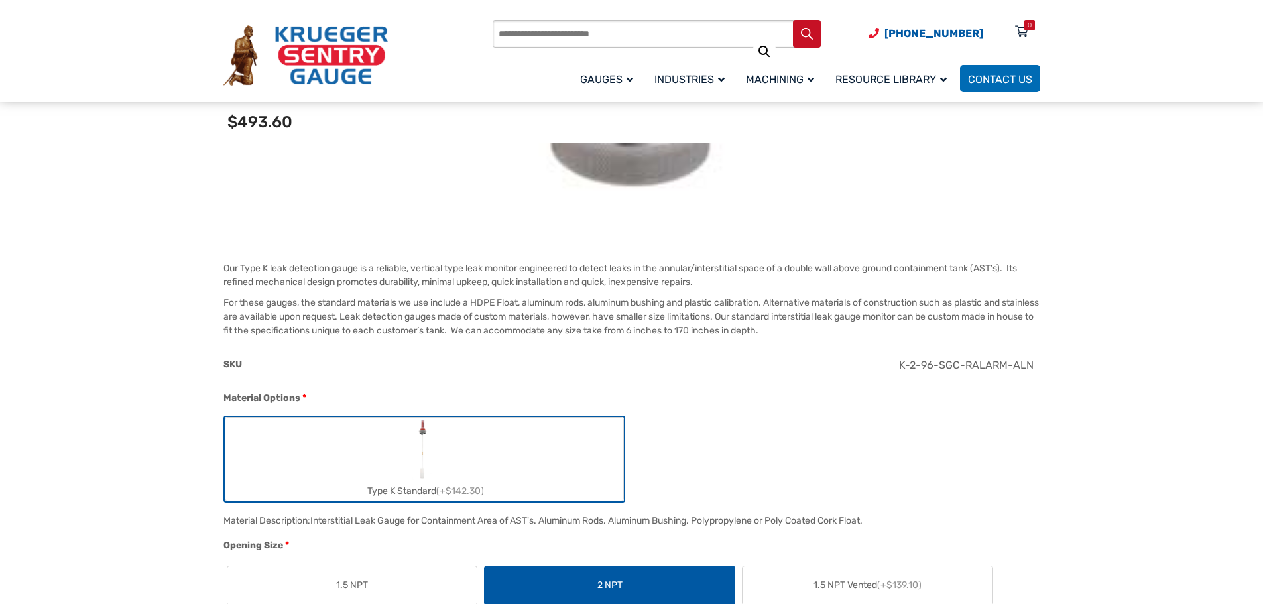
click at [494, 480] on label "Type K Standard (+$142.30)" at bounding box center [424, 459] width 398 height 83
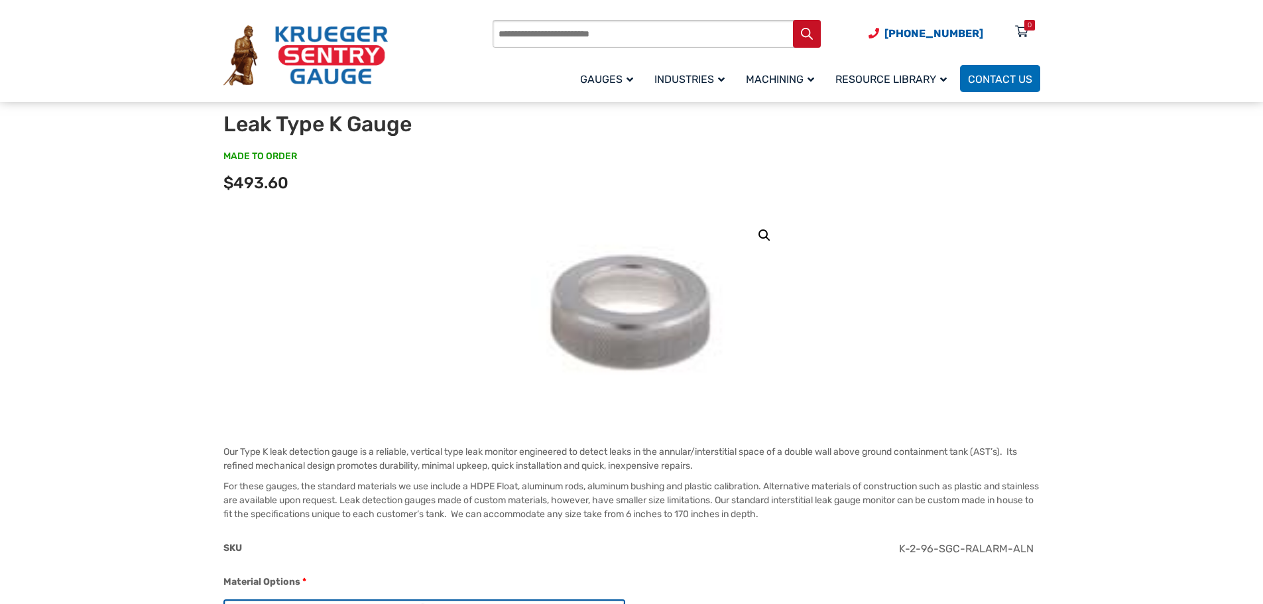
scroll to position [0, 0]
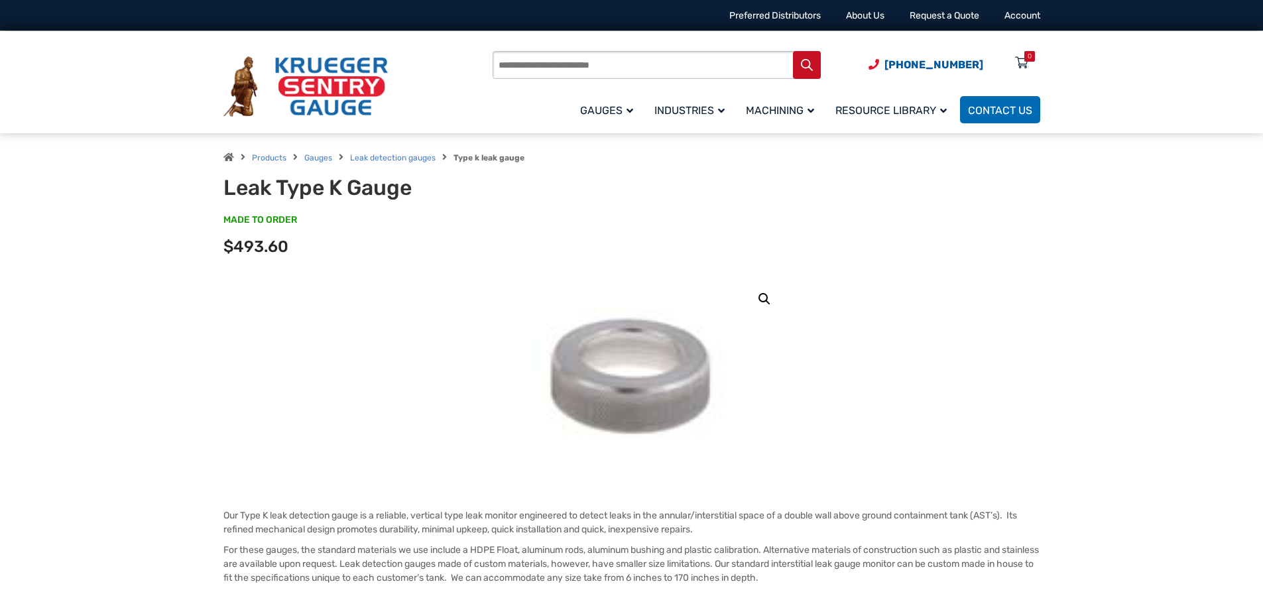
click at [624, 367] on img at bounding box center [631, 375] width 201 height 199
click at [1188, 180] on div "Products Gauges Leak detection gauges Type k leak gauge Leak Type K Gauge MADE …" at bounding box center [631, 204] width 1263 height 143
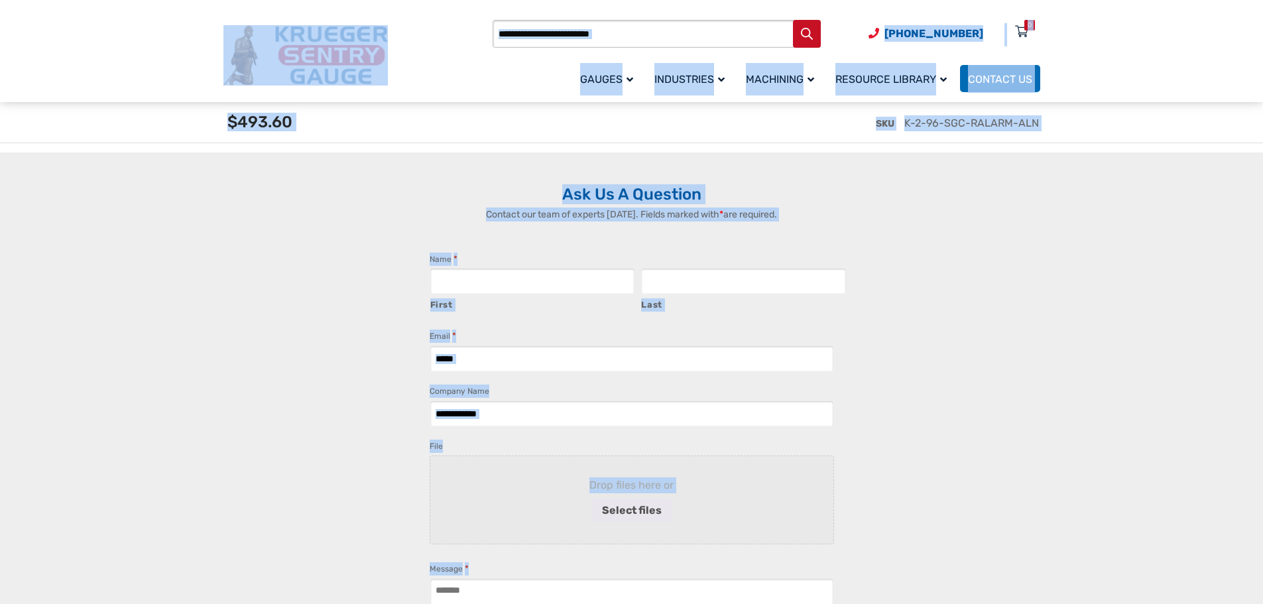
scroll to position [2197, 0]
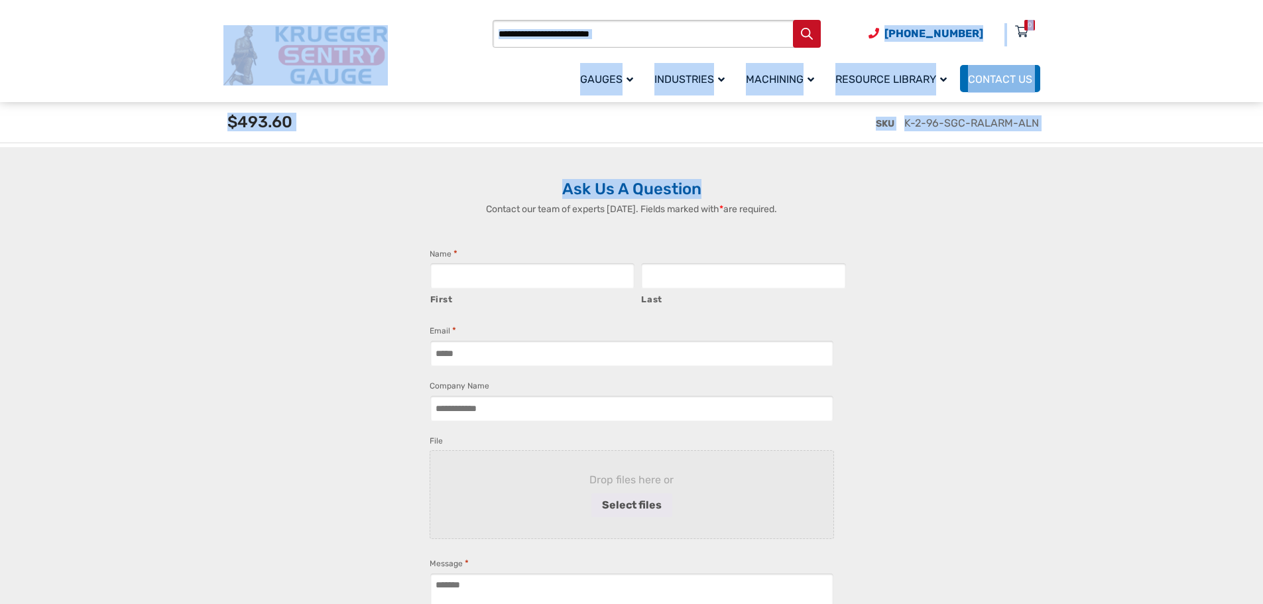
drag, startPoint x: 157, startPoint y: 76, endPoint x: 1057, endPoint y: 152, distance: 903.2
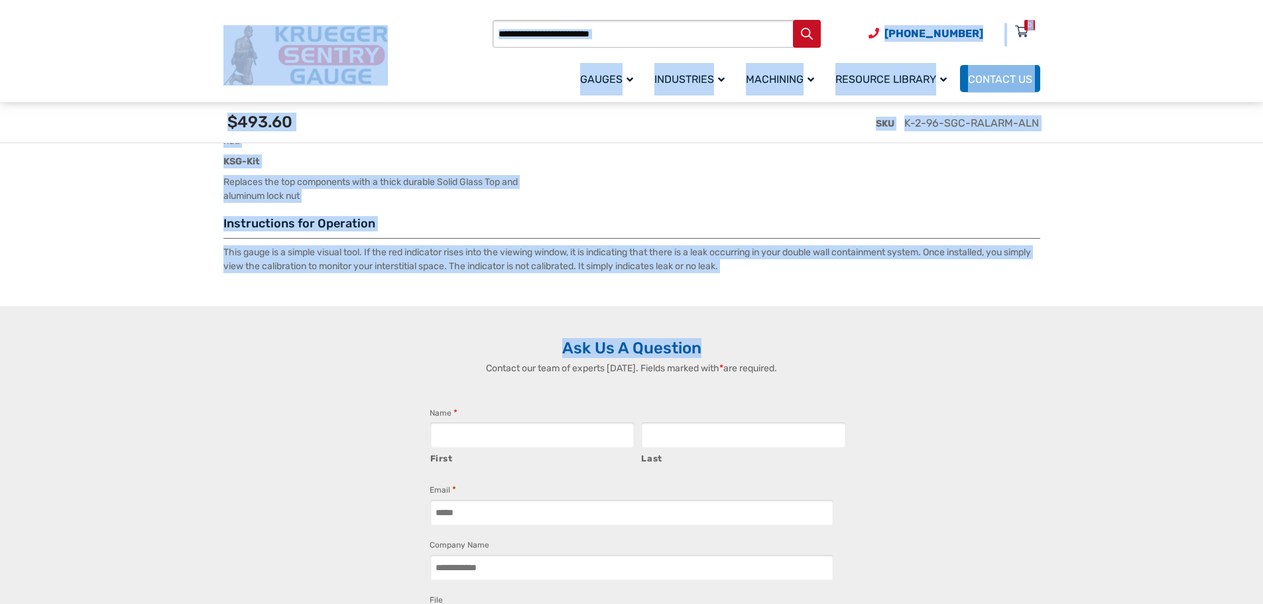
scroll to position [1844, 0]
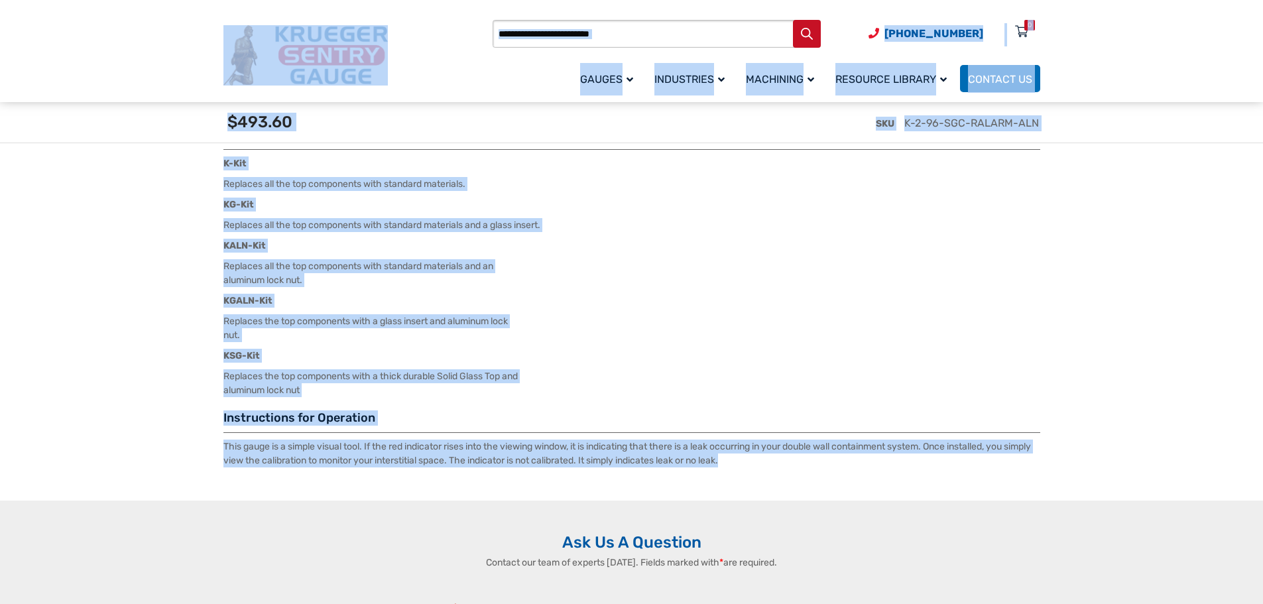
copy div "Products search (920) 434-8860 Menu 0 Menu Account Gauges Liquid Level Gauge At…"
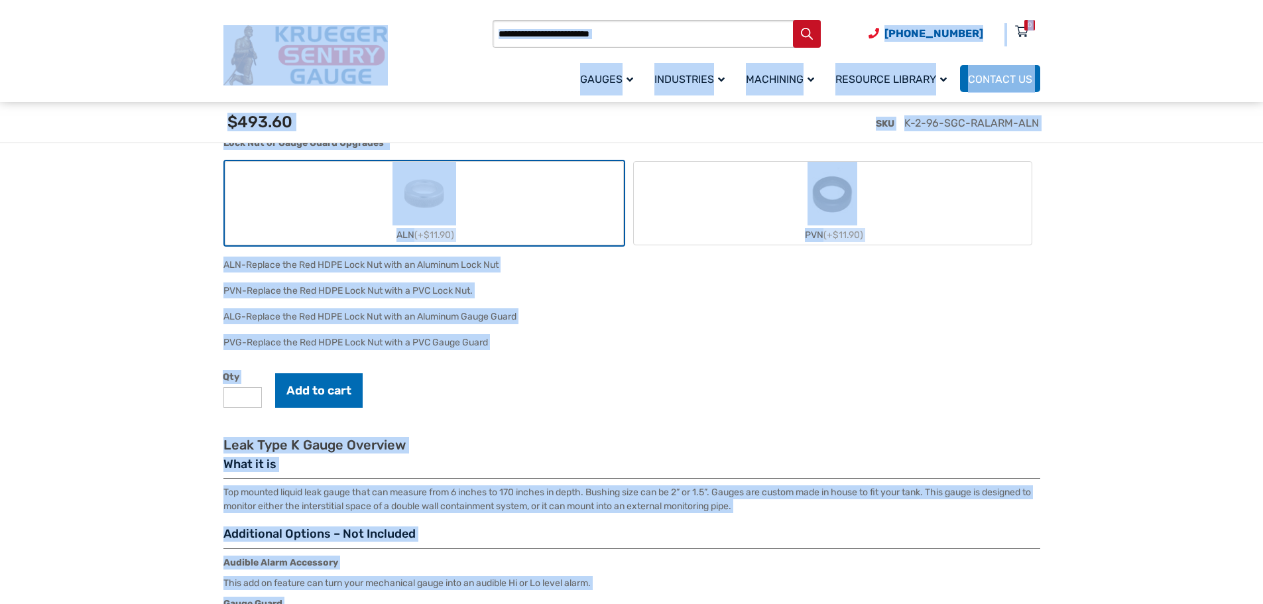
scroll to position [960, 0]
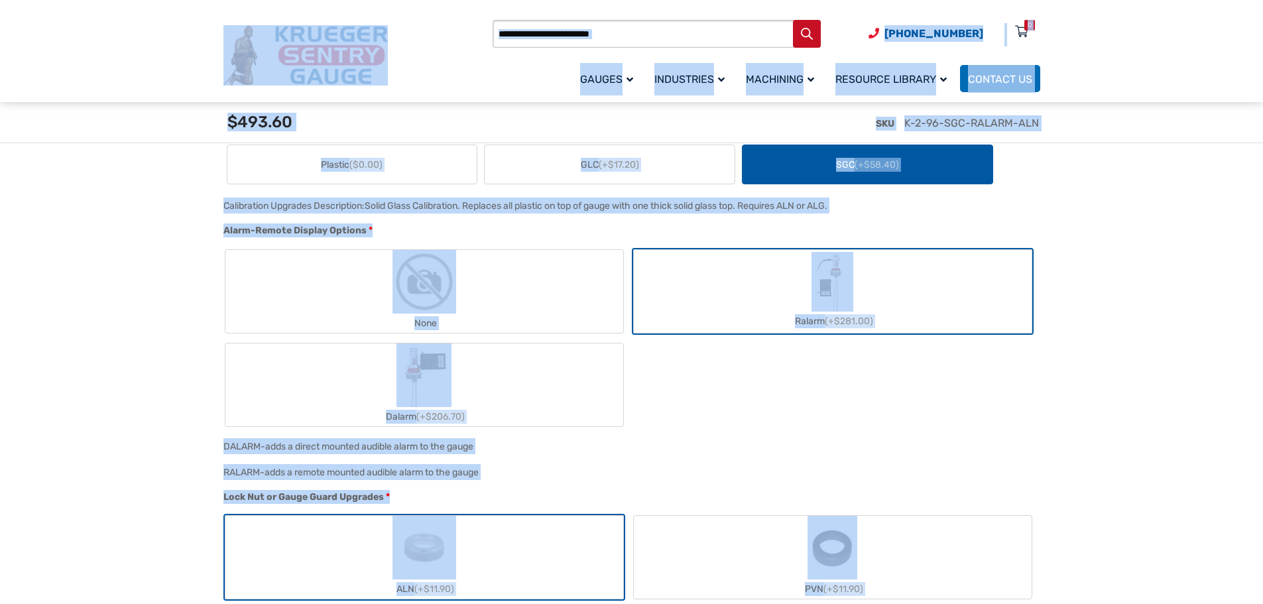
click at [1093, 272] on section "🔍 Leak Type K Gauge $ 0.00 Our Type K leak detection gauge is a reliable, verti…" at bounding box center [631, 360] width 1263 height 2050
click at [1165, 273] on section "🔍 Leak Type K Gauge $ 0.00 Our Type K leak detection gauge is a reliable, verti…" at bounding box center [631, 360] width 1263 height 2050
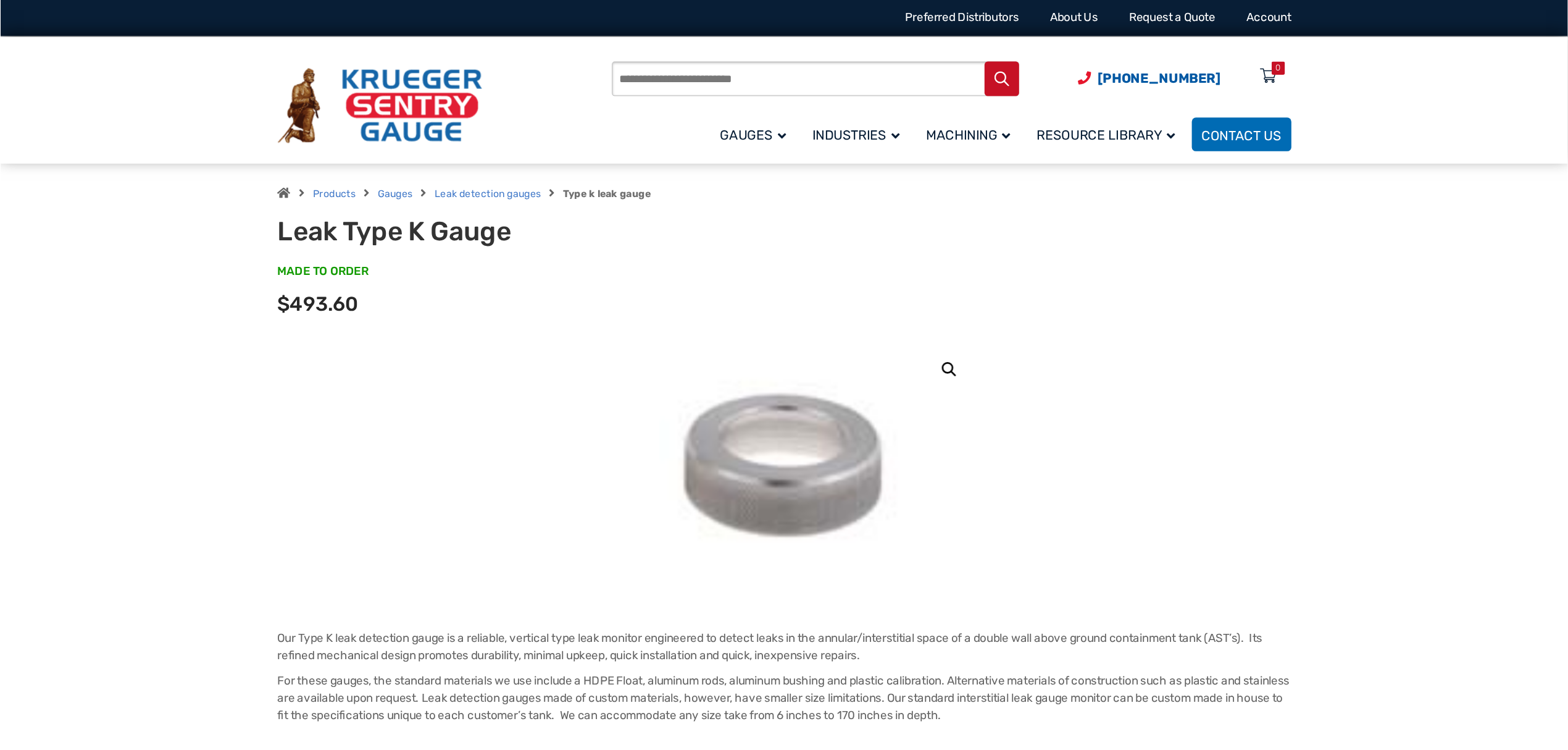
scroll to position [0, 0]
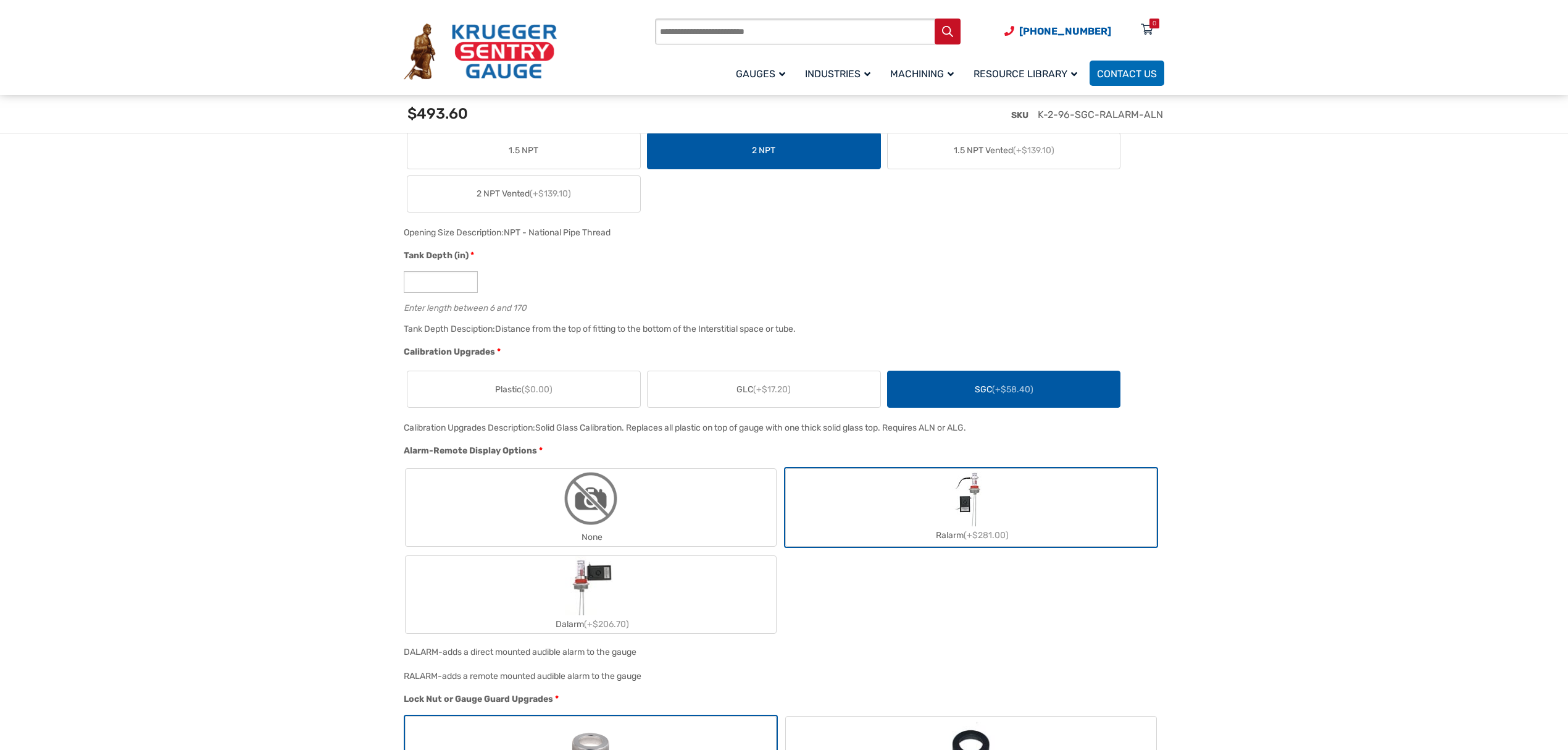
scroll to position [549, 0]
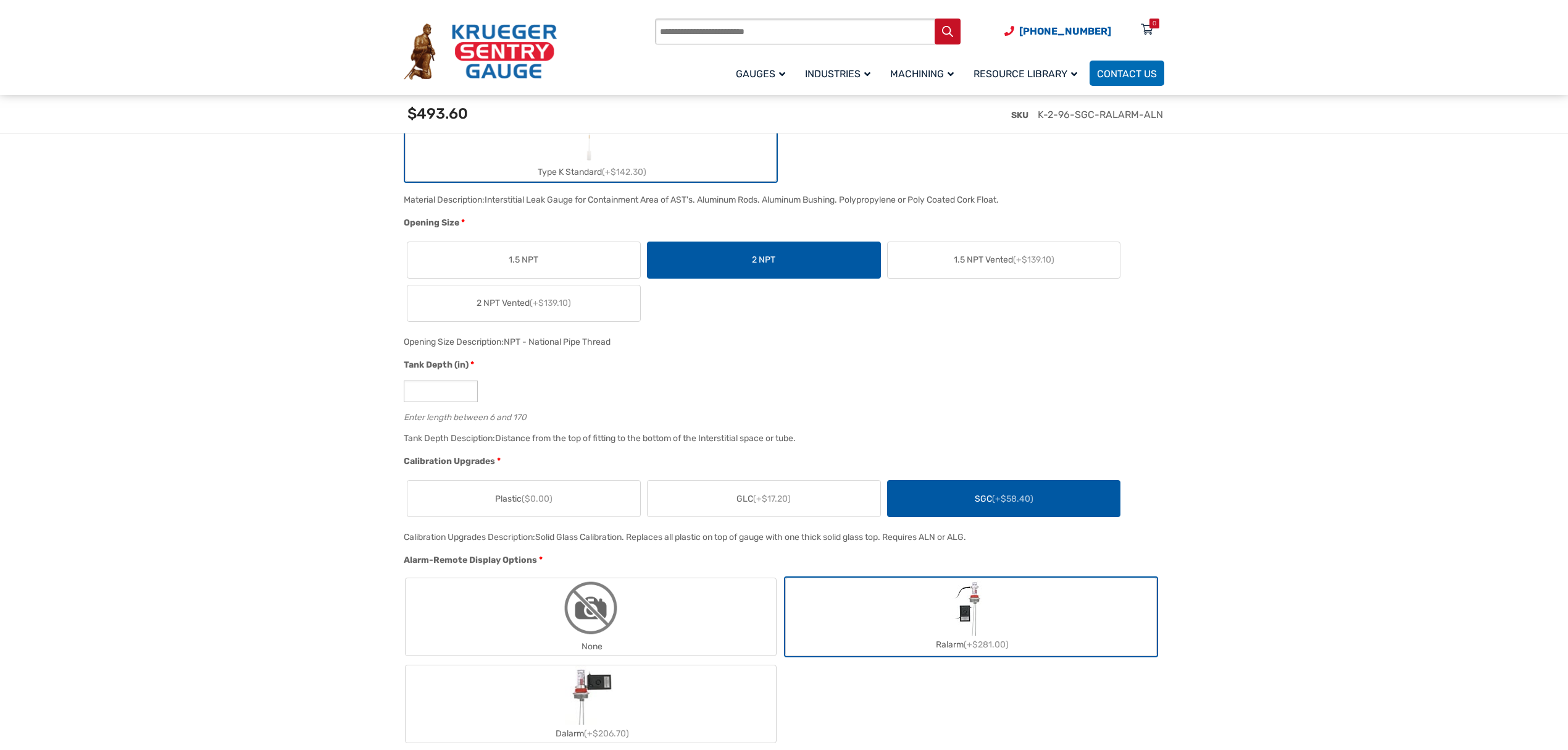
click at [1176, 340] on section "🔍 Leak Type K Gauge $ 0.00 Our Type K leak detection gauge is a reliable, verti…" at bounding box center [784, 679] width 1568 height 1910
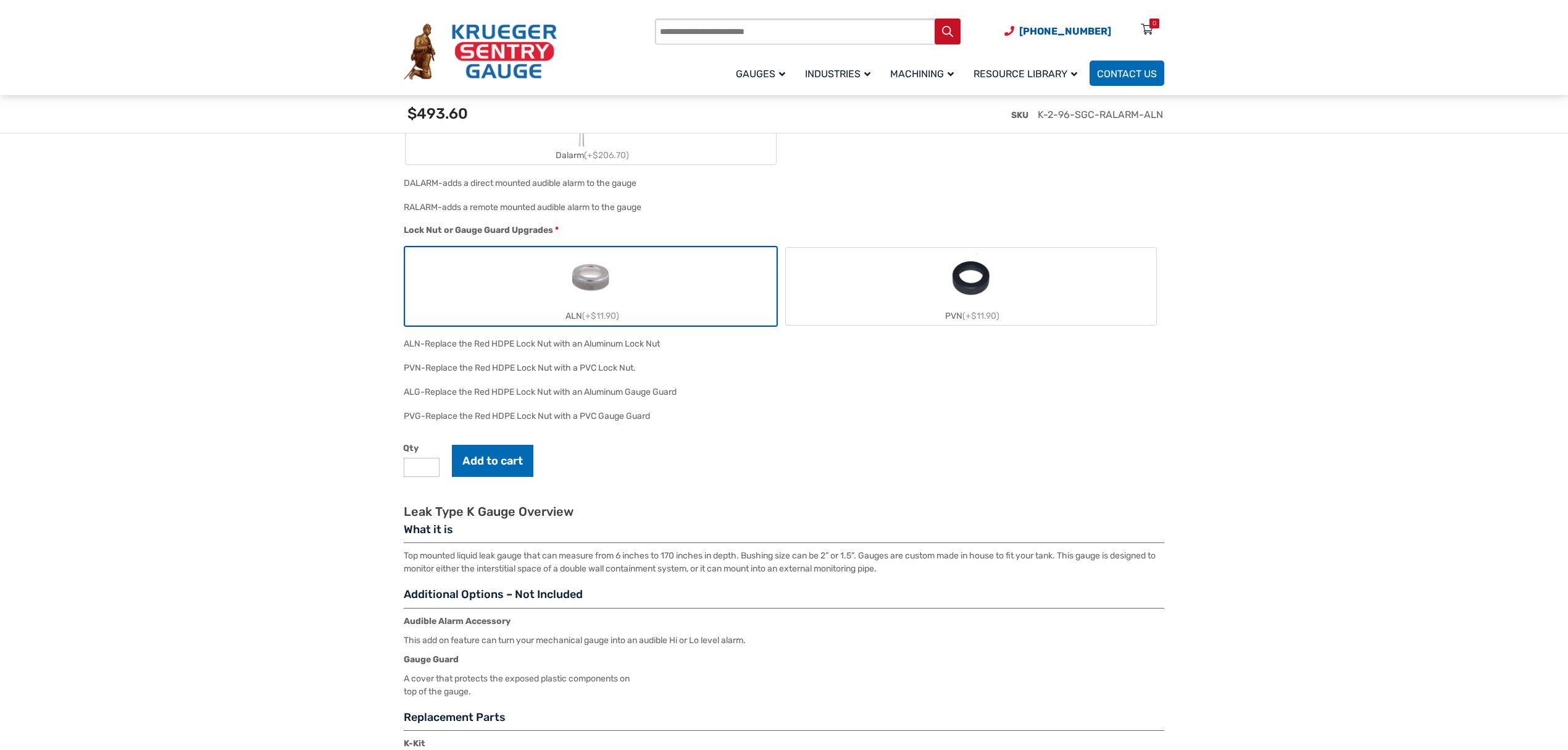
scroll to position [1098, 0]
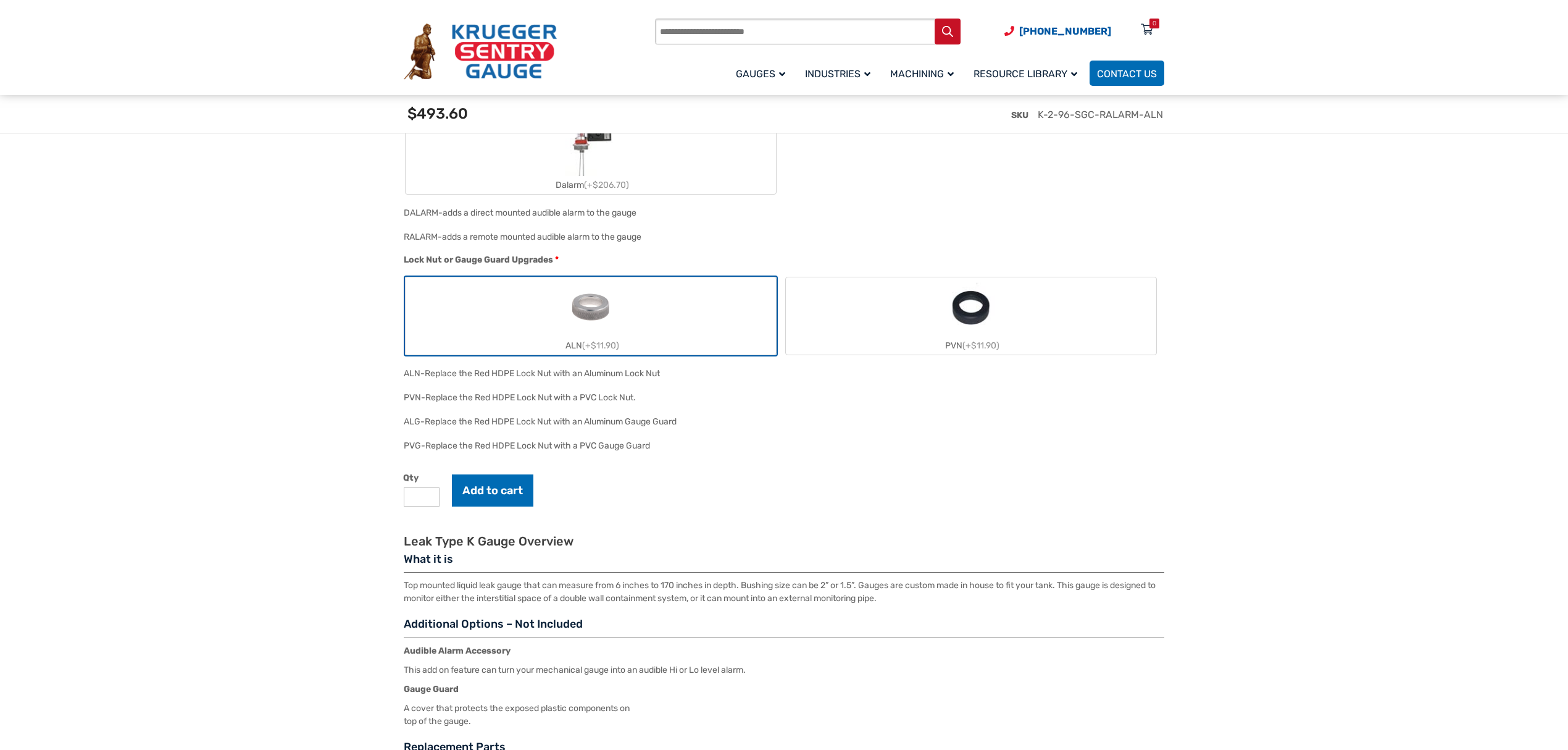
click at [1176, 398] on section "🔍 Leak Type K Gauge $ 0.00 Our Type K leak detection gauge is a reliable, verti…" at bounding box center [784, 131] width 1568 height 1910
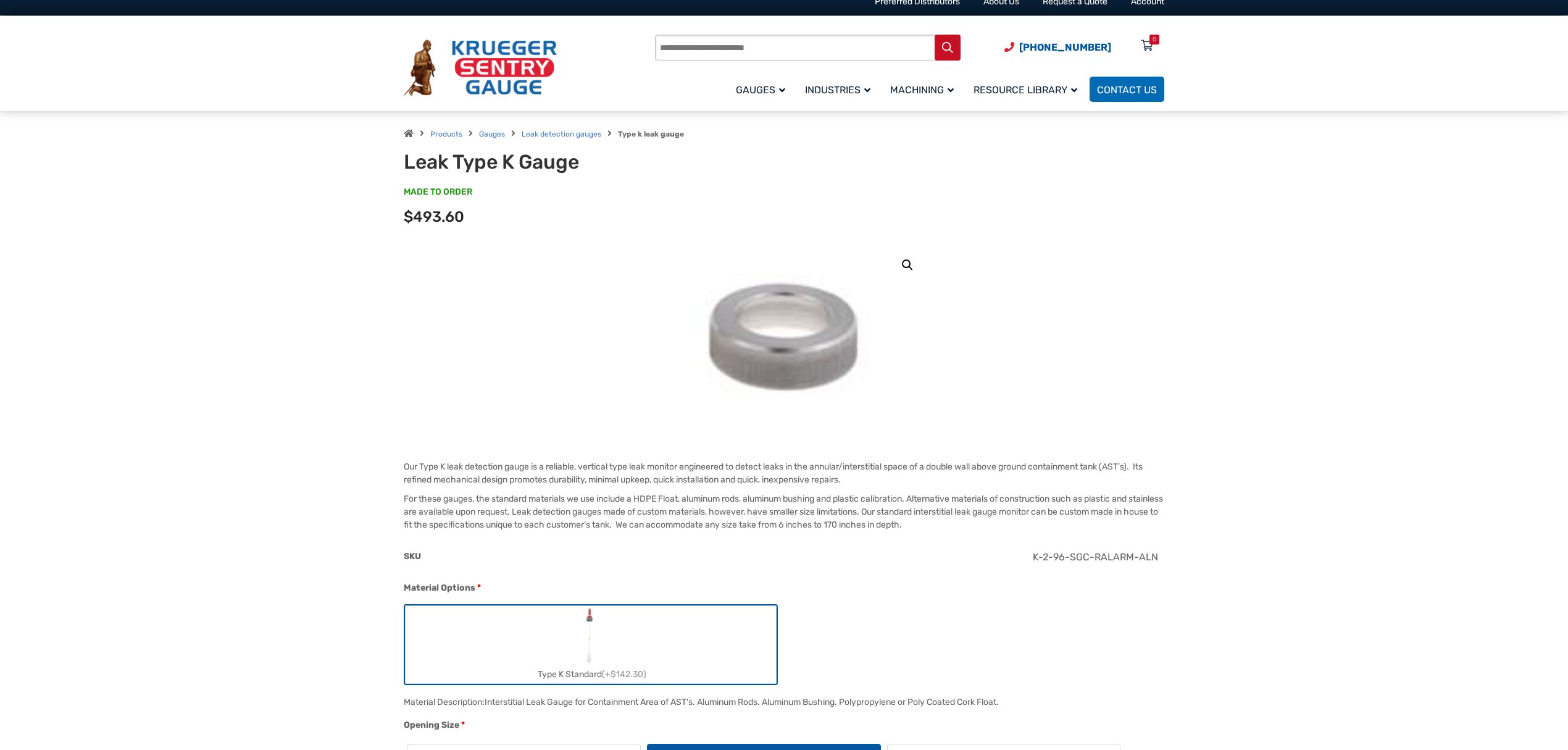
scroll to position [0, 0]
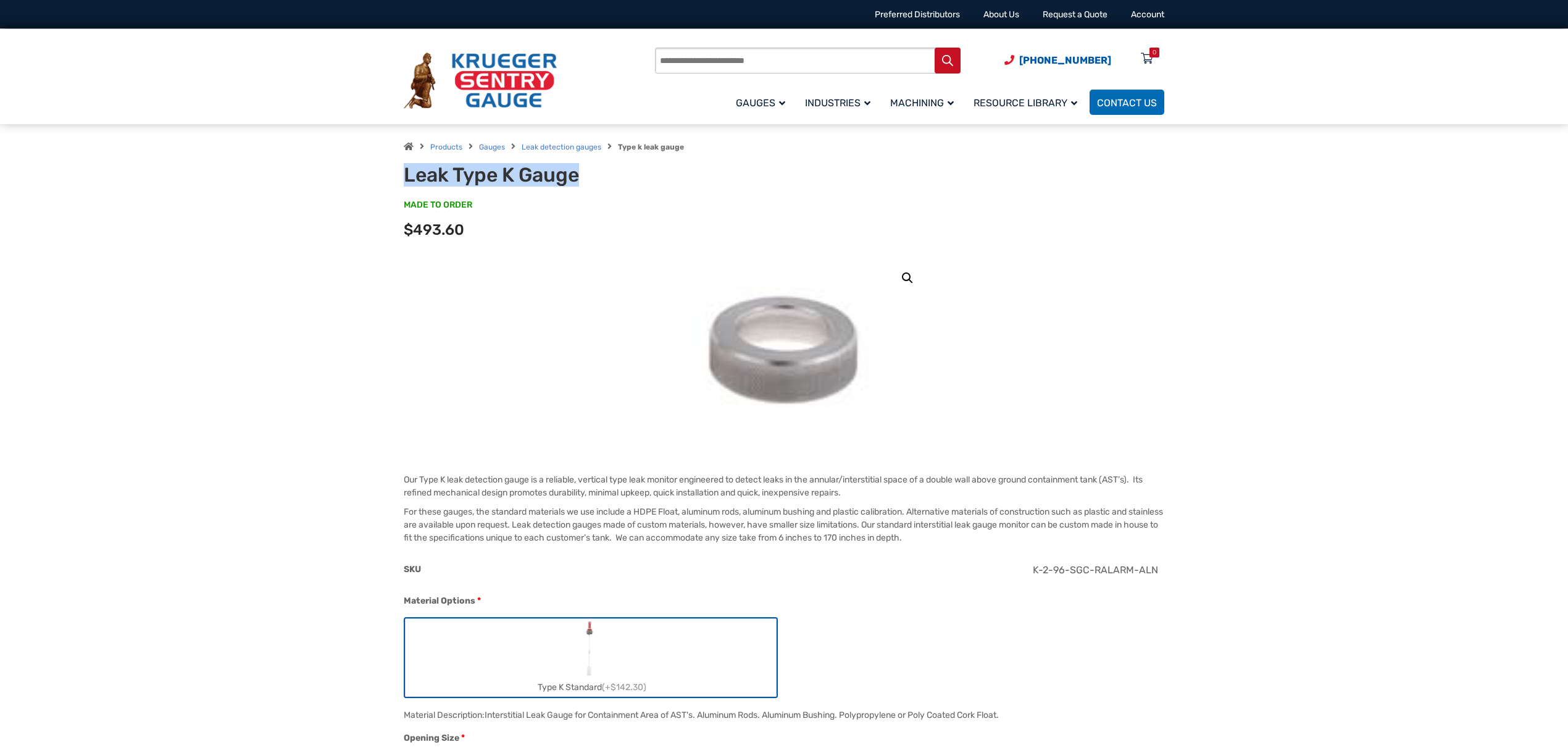
drag, startPoint x: 405, startPoint y: 171, endPoint x: 638, endPoint y: 181, distance: 233.2
click at [584, 177] on h1 "Leak Type K Gauge" at bounding box center [555, 174] width 305 height 23
click at [595, 182] on h1 "Leak Type K Gauge" at bounding box center [555, 174] width 305 height 23
drag, startPoint x: 559, startPoint y: 173, endPoint x: 402, endPoint y: 173, distance: 157.0
click at [402, 173] on div "Products Gauges Leak detection gauges Type k leak gauge Leak Type K Gauge MADE …" at bounding box center [784, 190] width 790 height 132
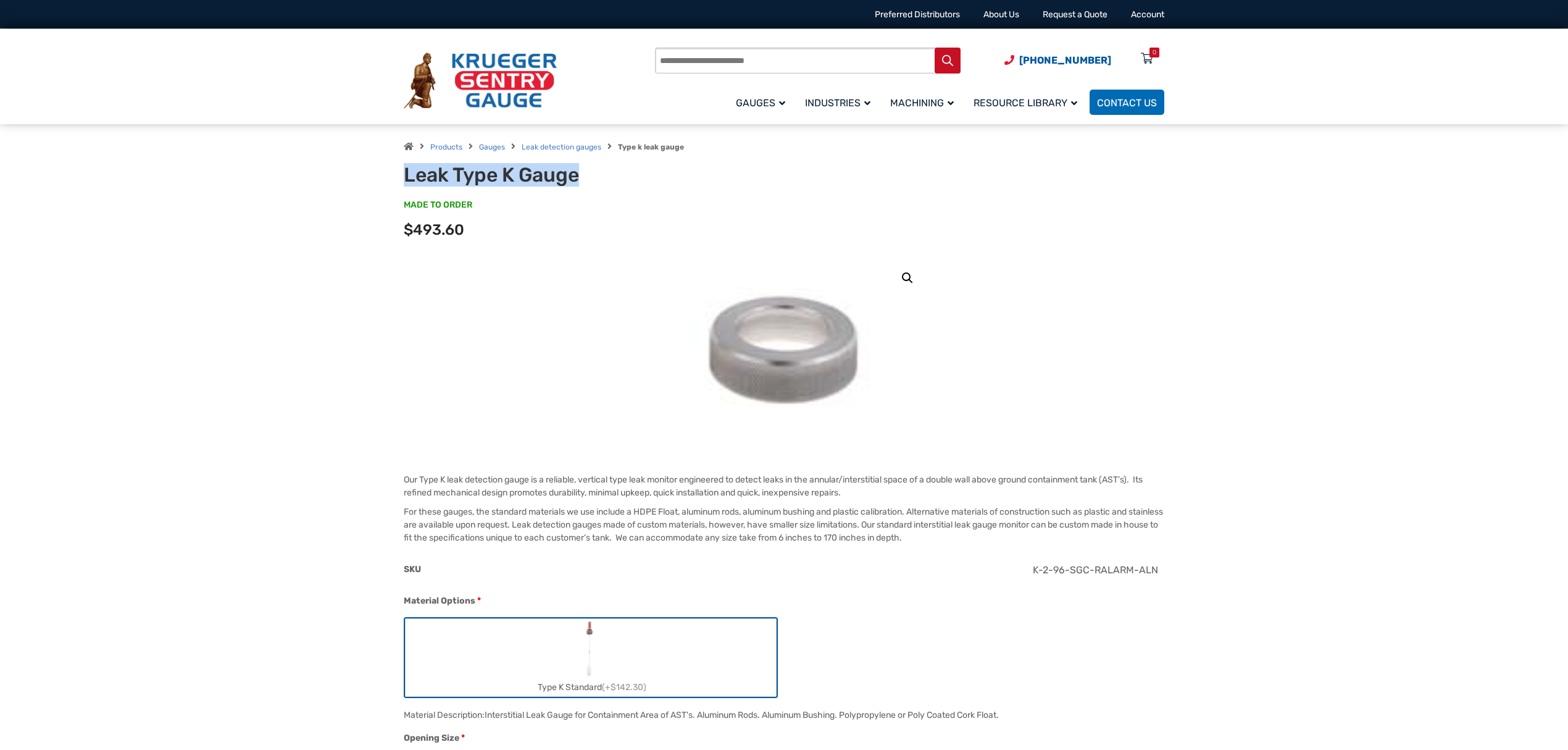
copy h1 "Leak Type K Gauge"
drag, startPoint x: 1166, startPoint y: 561, endPoint x: 1035, endPoint y: 579, distance: 132.2
copy span "K-2-96-SGC-RALARM-ALN"
click at [570, 145] on link "Leak detection gauges" at bounding box center [561, 146] width 79 height 8
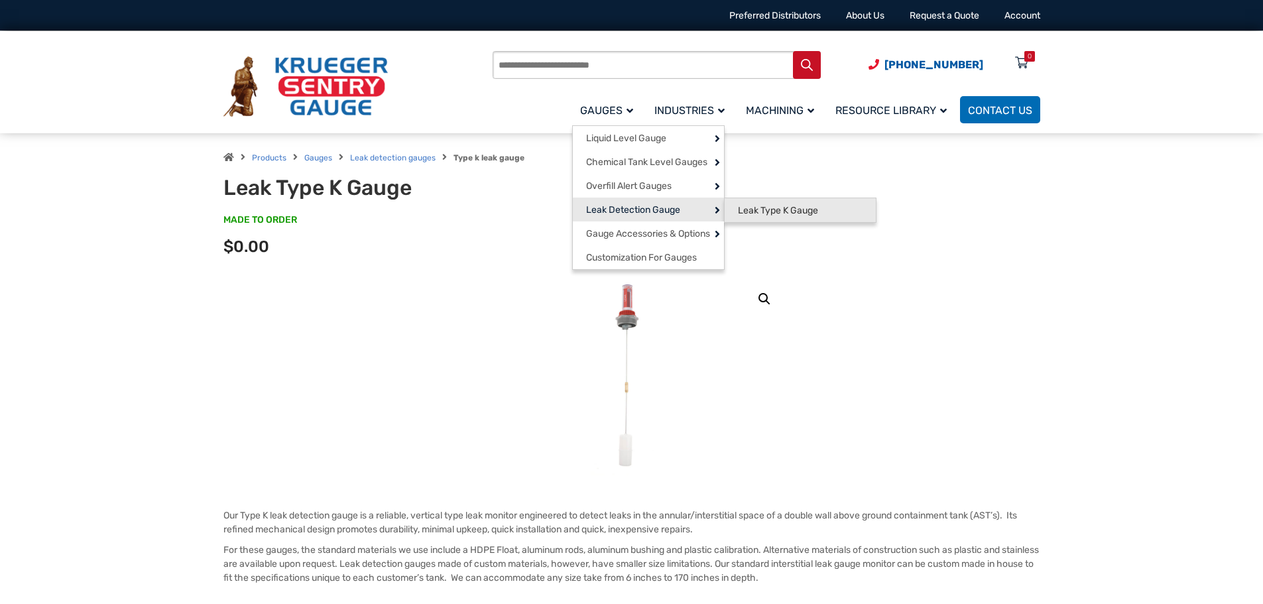
click at [758, 205] on span "Leak Type K Gauge" at bounding box center [778, 211] width 80 height 12
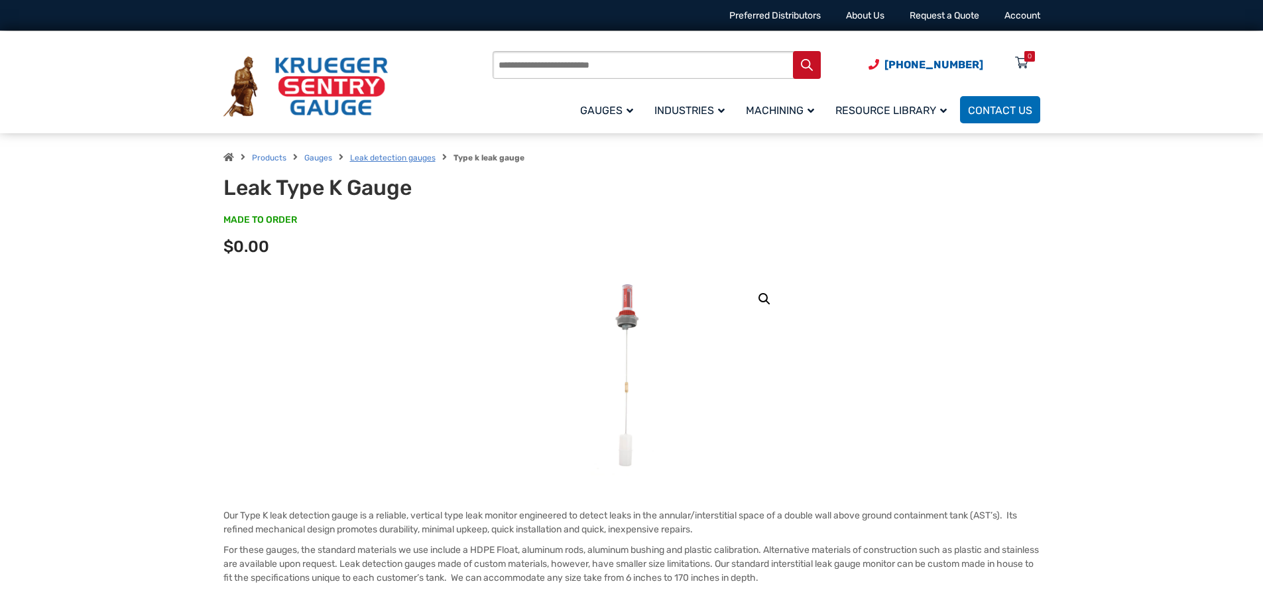
click at [395, 154] on link "Leak detection gauges" at bounding box center [392, 157] width 85 height 9
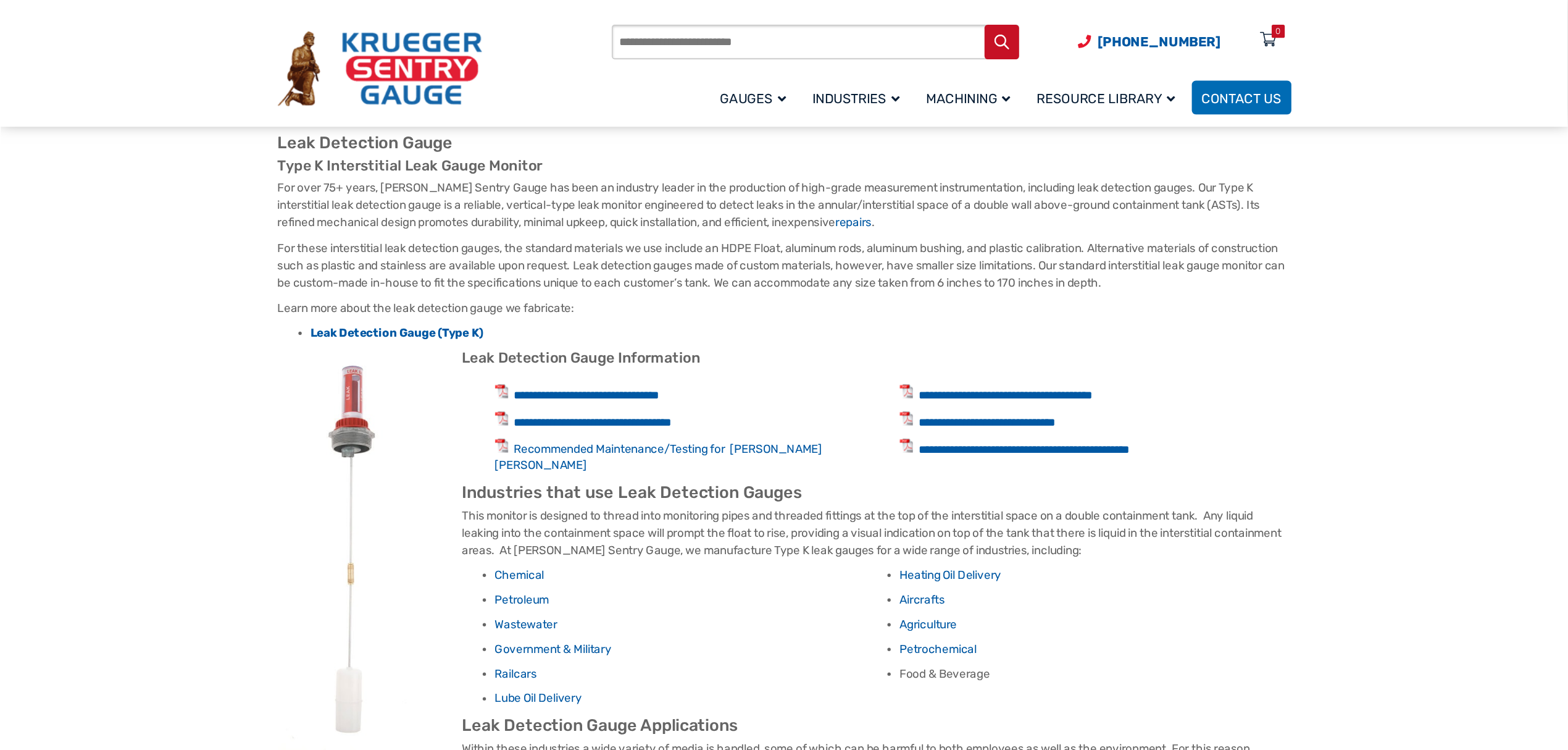
scroll to position [494, 0]
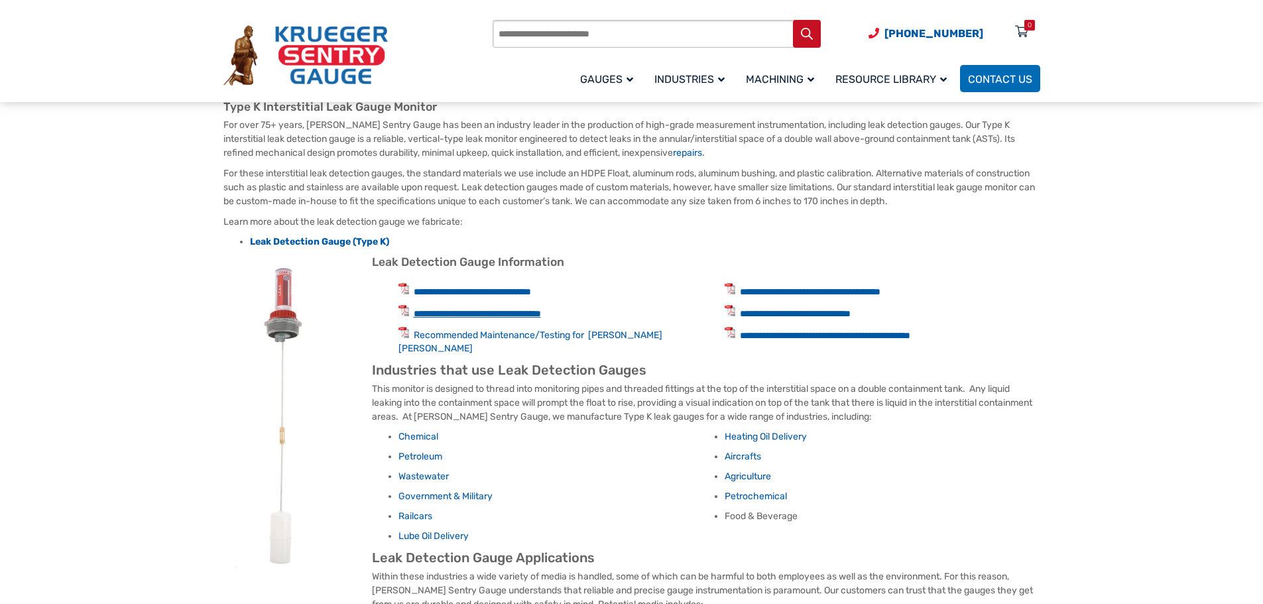
click at [478, 315] on link "**********" at bounding box center [477, 313] width 127 height 9
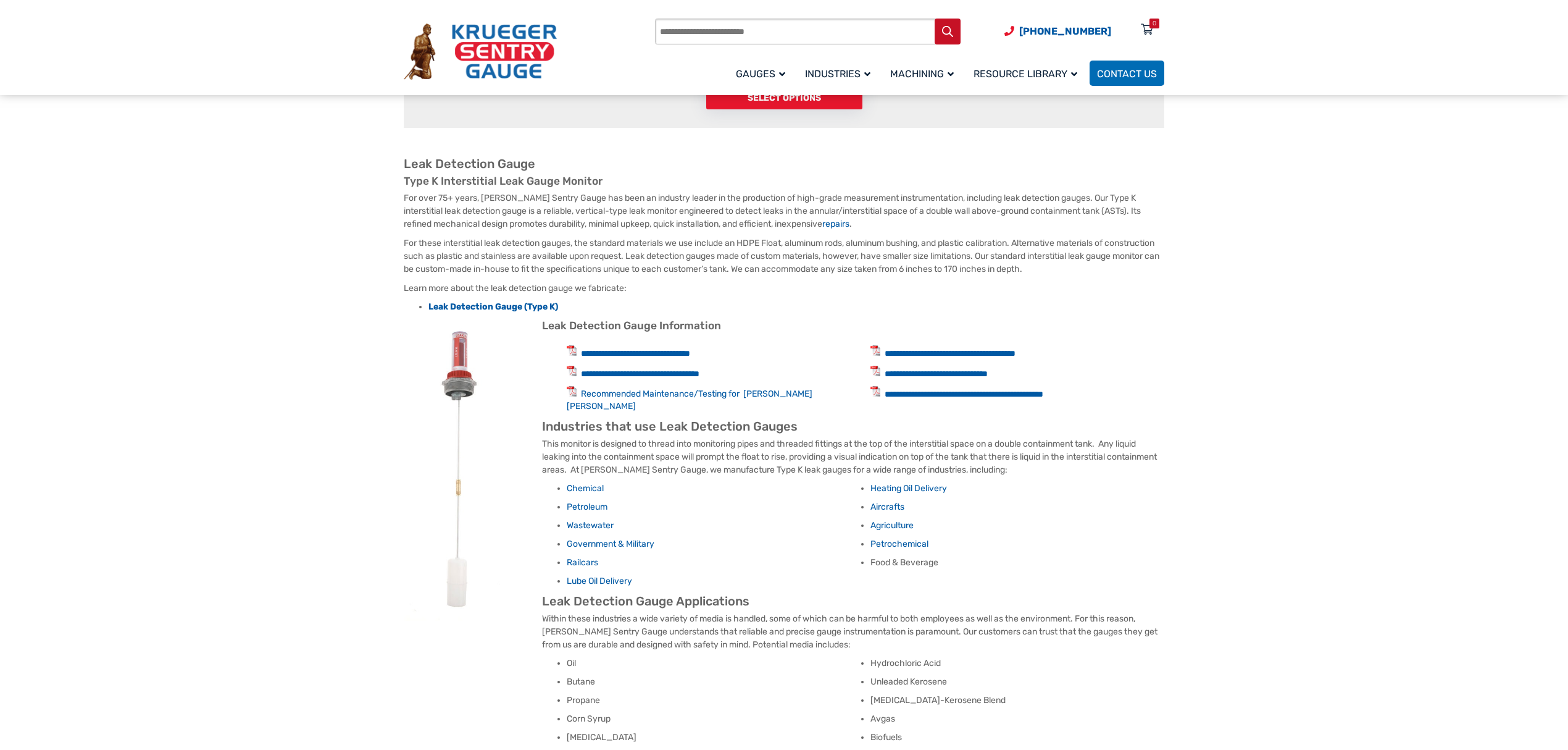
scroll to position [439, 0]
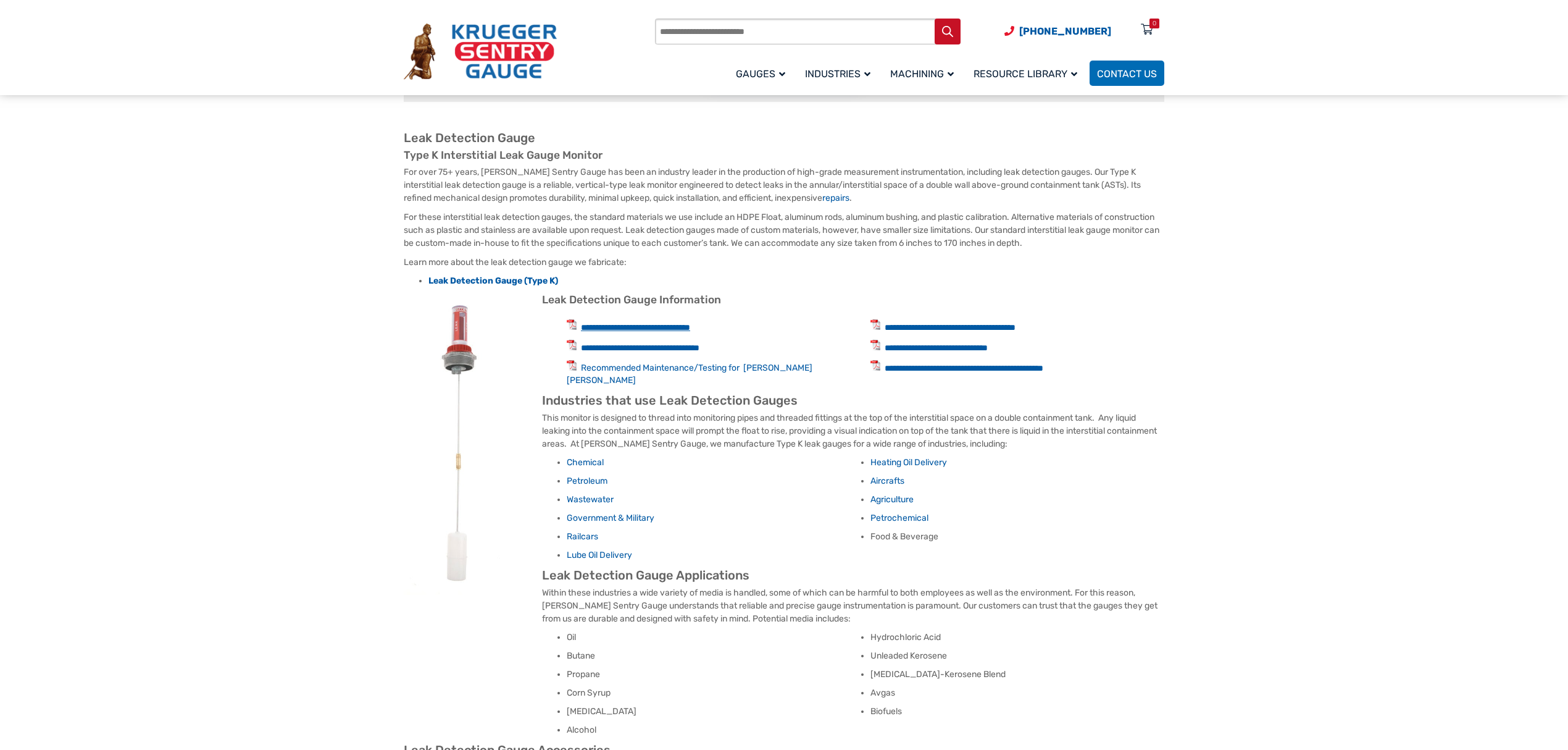
click at [653, 327] on link "**********" at bounding box center [635, 327] width 109 height 8
click at [699, 365] on link "Recommended Maintenance/Testing for Krueger Leak Gauges" at bounding box center [689, 374] width 246 height 23
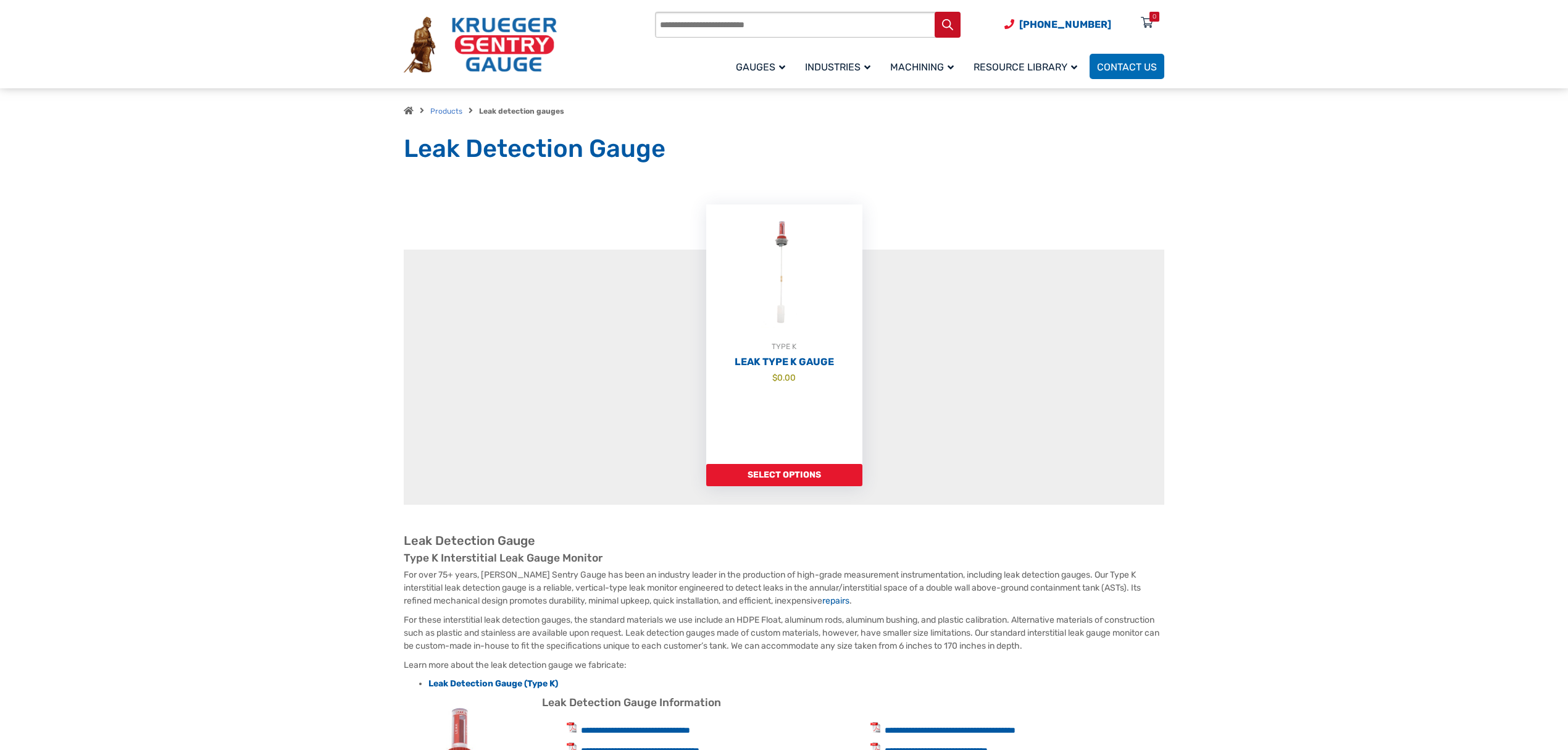
scroll to position [0, 0]
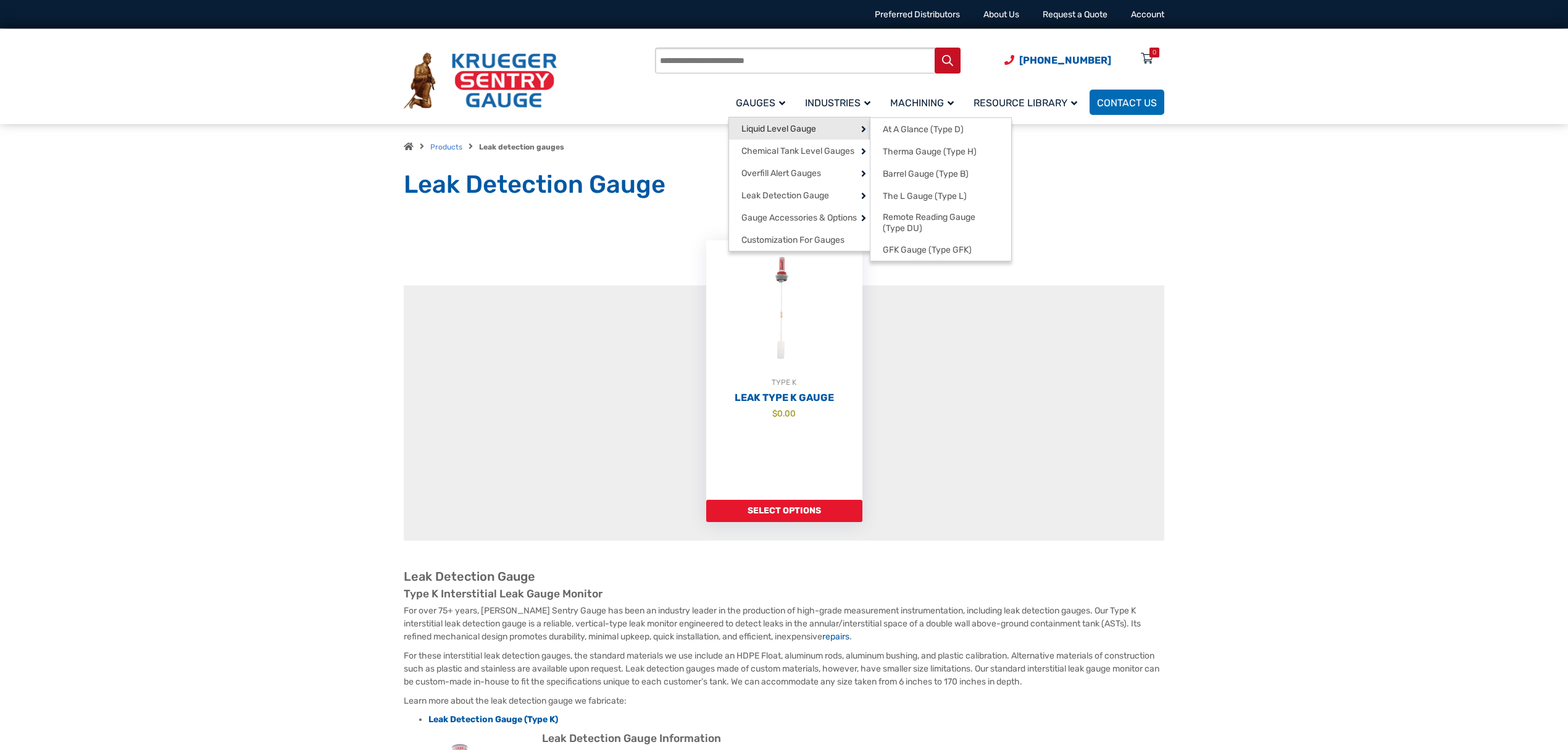
click at [798, 124] on span "Liquid Level Gauge" at bounding box center [779, 130] width 75 height 11
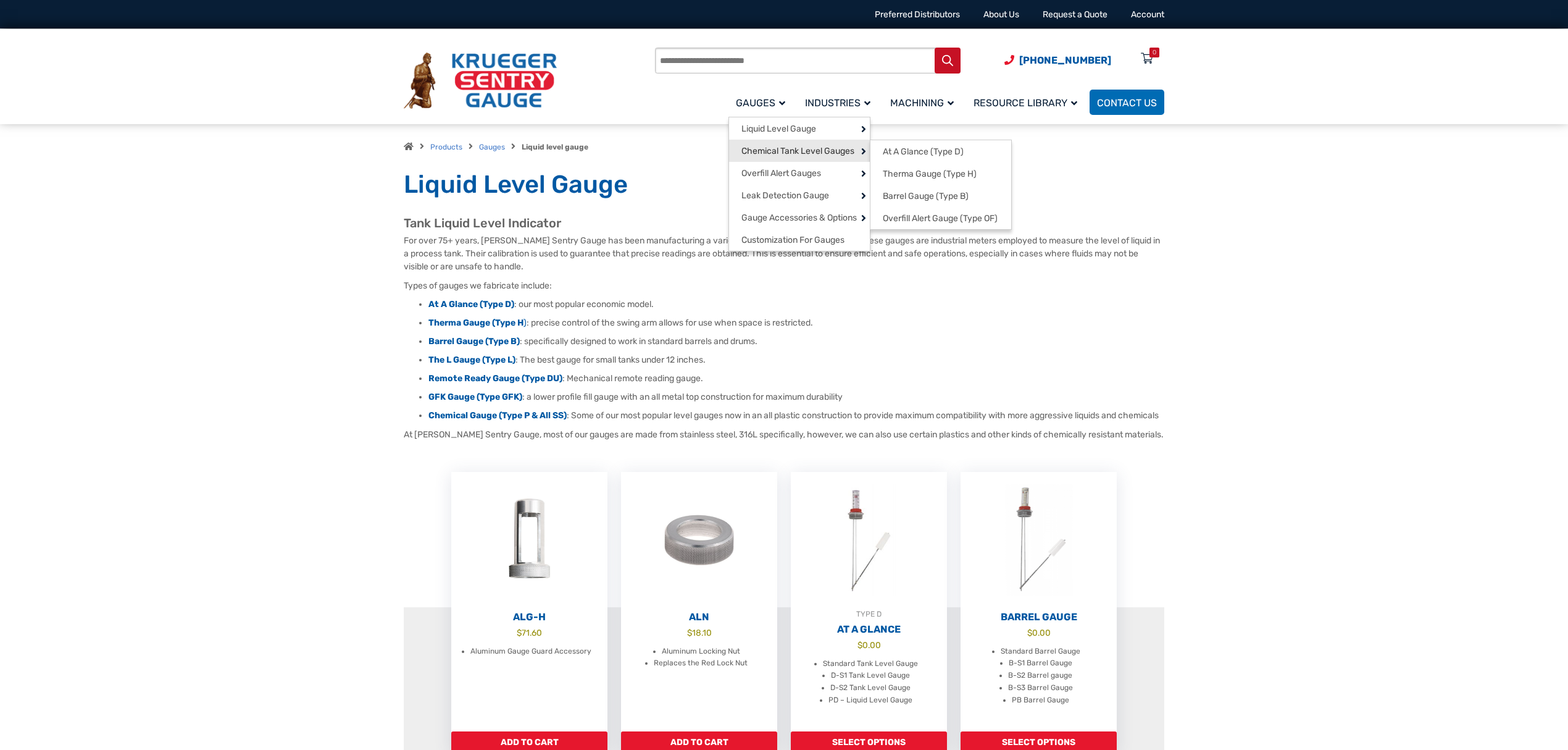
click at [771, 144] on link "Chemical Tank Level Gauges" at bounding box center [799, 151] width 141 height 22
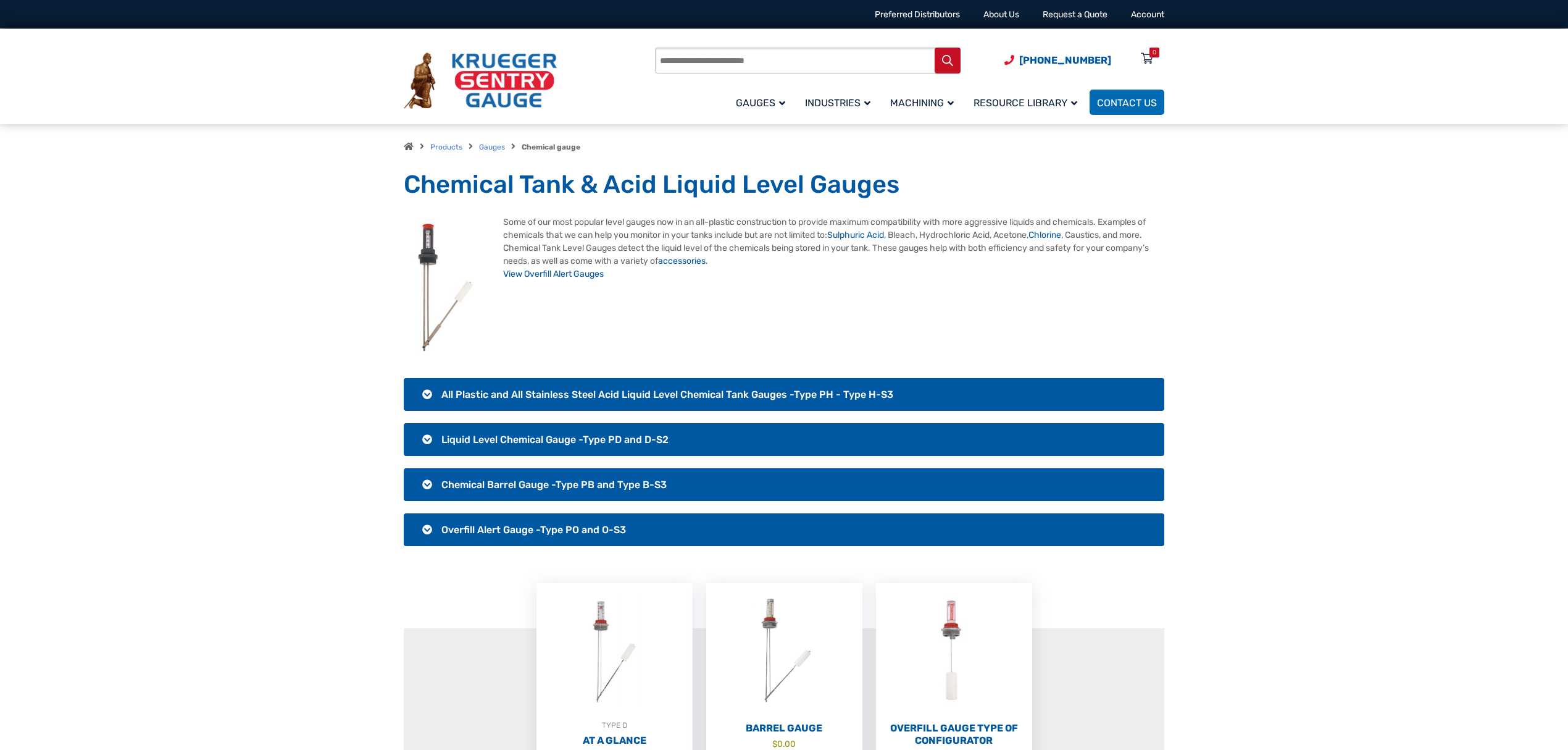
click at [105, 166] on div "Products Gauges Chemical gauge Category: Chemical Tank & Acid Liquid Level Gaug…" at bounding box center [784, 146] width 1568 height 45
click at [84, 113] on div "Products search [PHONE_NUMBER] Menu 0 Menu Account [GEOGRAPHIC_DATA] Liquid Lev…" at bounding box center [784, 76] width 1568 height 95
